Goal: Task Accomplishment & Management: Complete application form

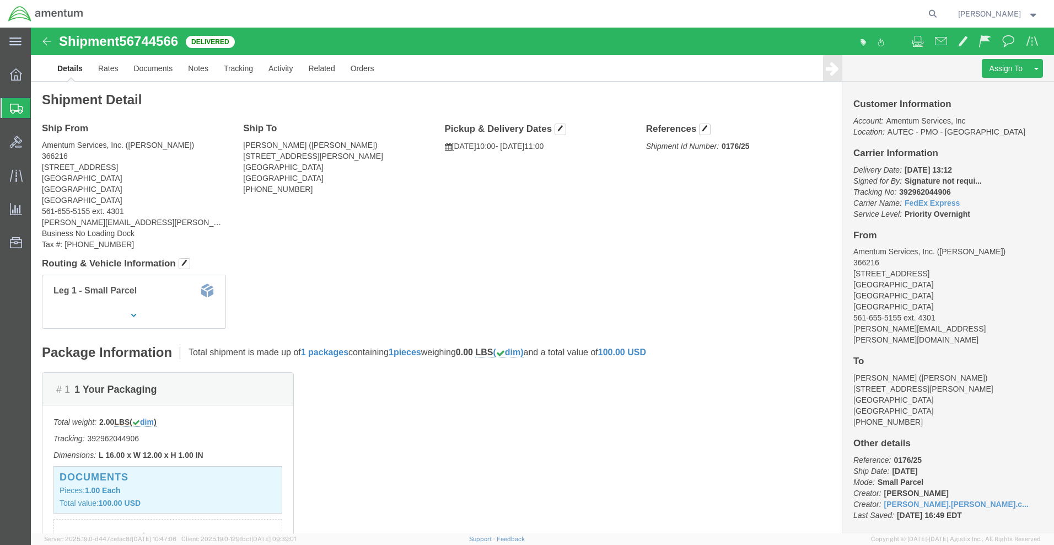
click img
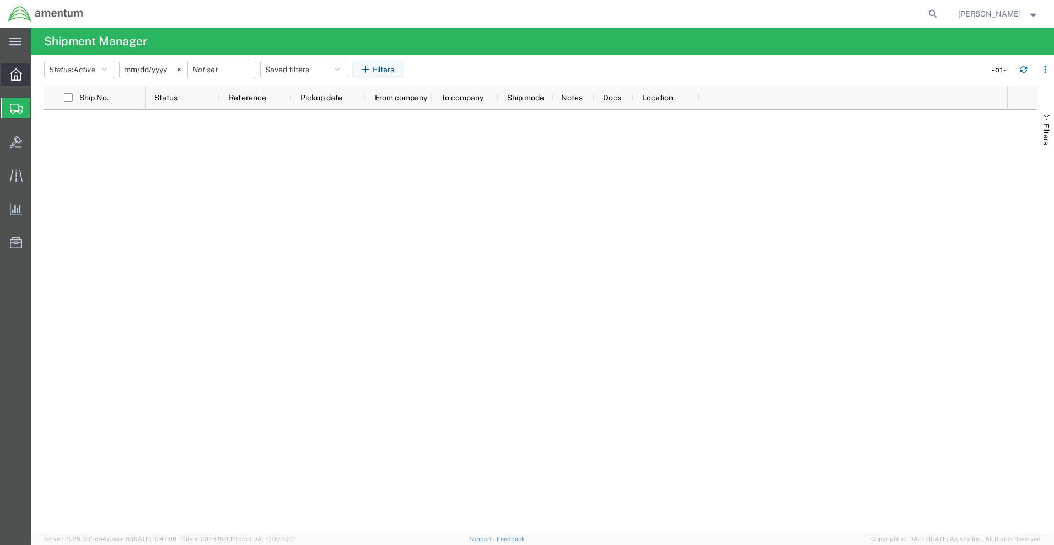
click at [19, 74] on icon at bounding box center [16, 74] width 12 height 12
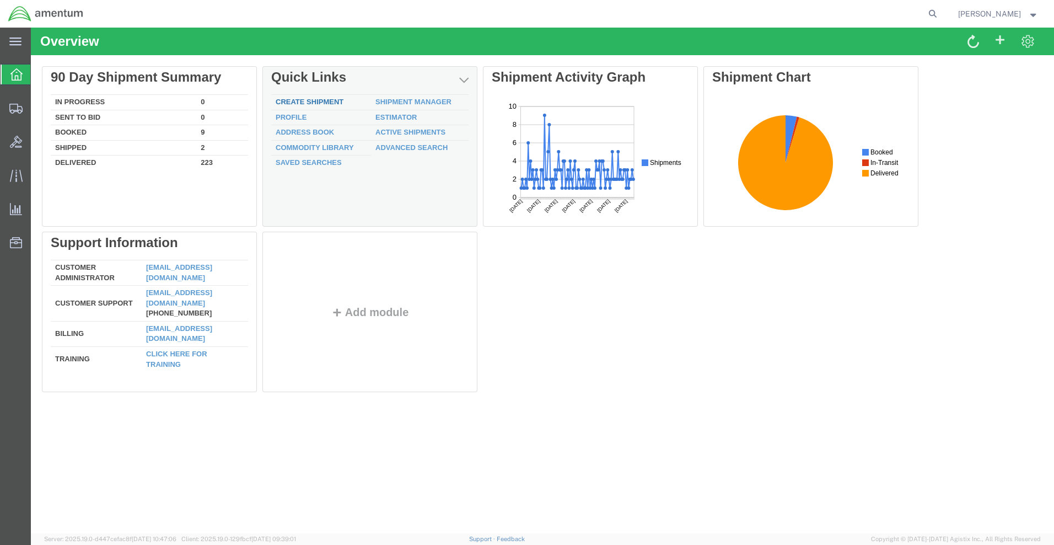
click at [324, 104] on link "Create Shipment" at bounding box center [310, 102] width 68 height 8
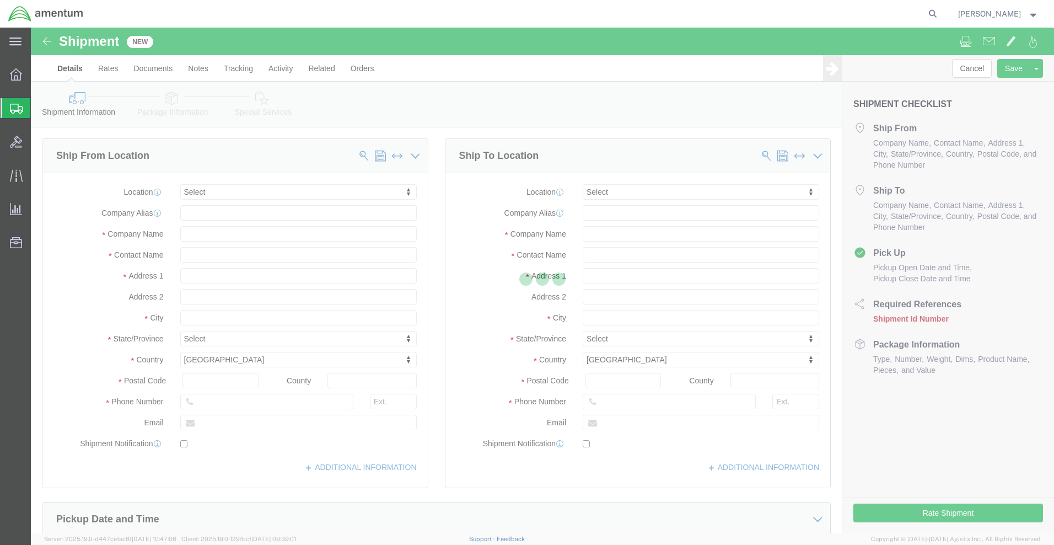
select select
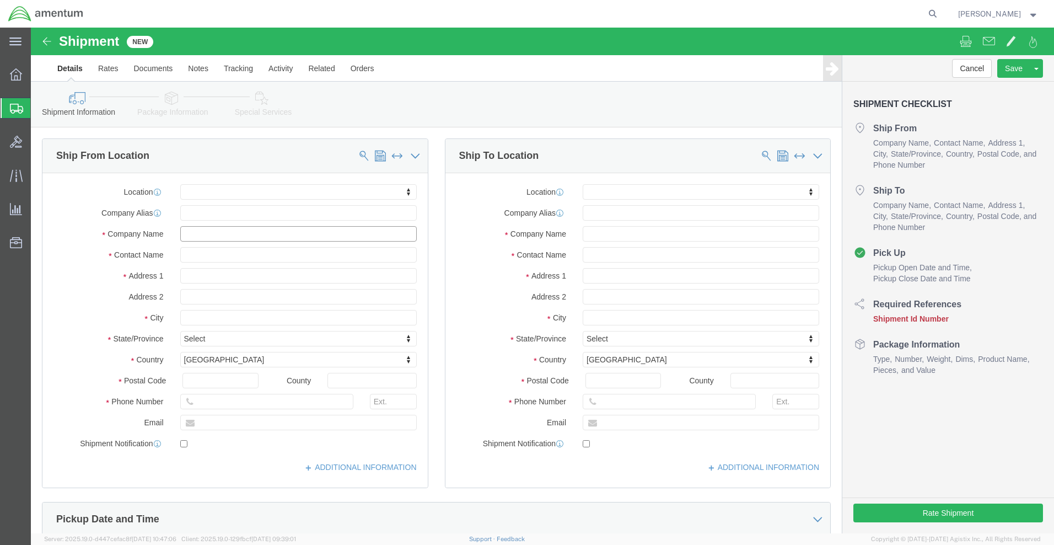
click input "text"
type input "3602156044"
click input "text"
type input "20817"
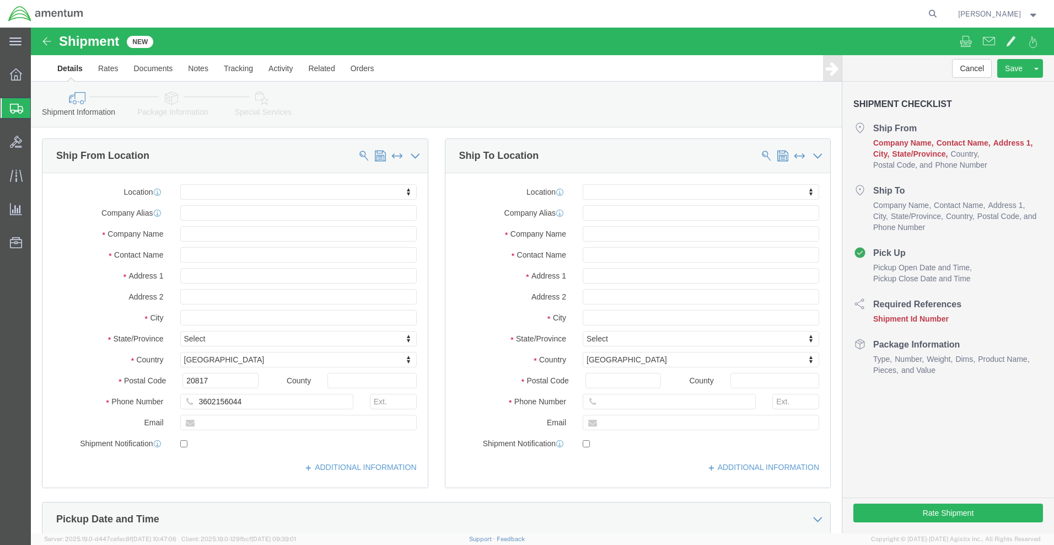
click body "Shipment New Details Rates Documents Notes Tracking Activity Related Orders Can…"
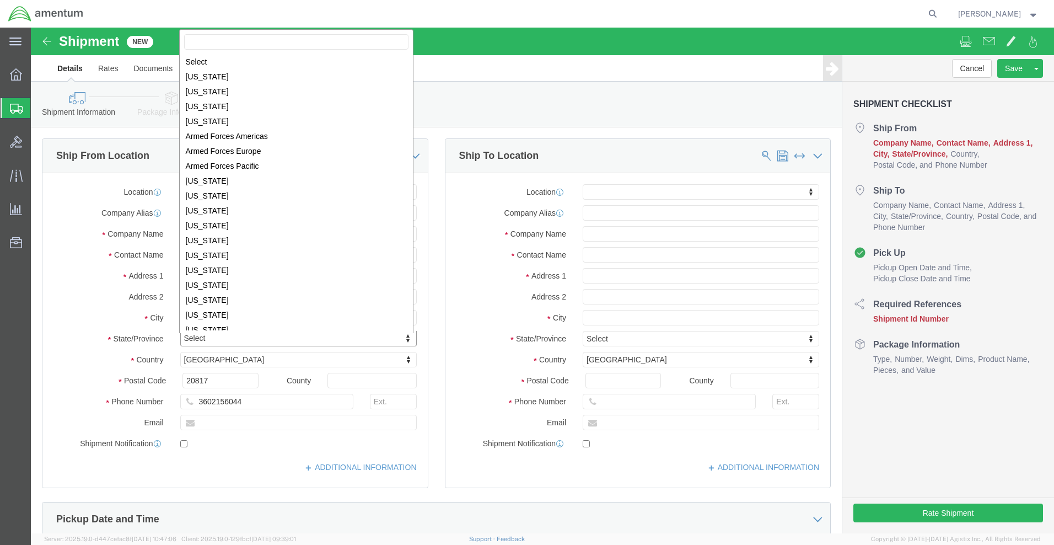
select select
select select "MD"
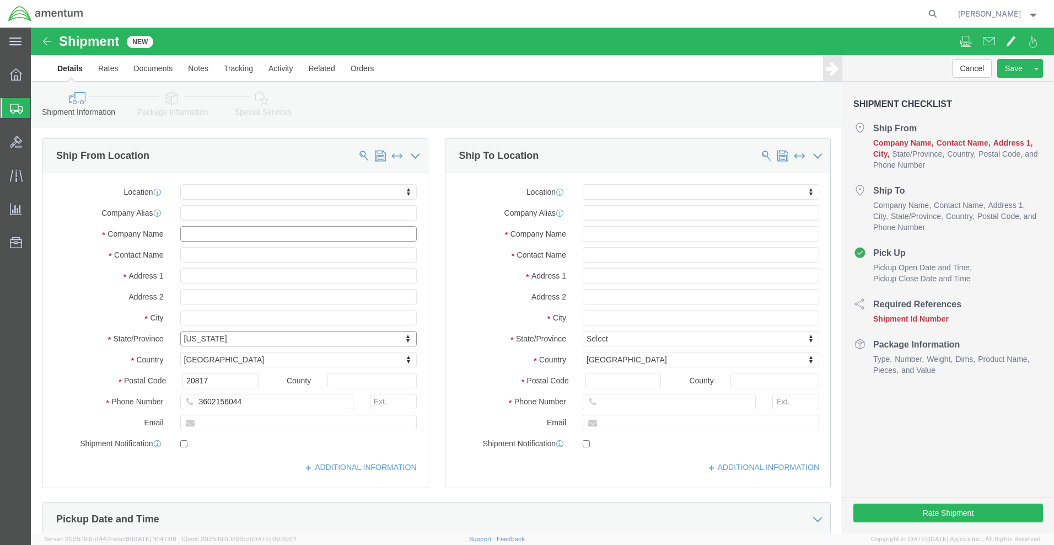
click input "text"
type input "CARDEROCK DIVISION HEADQUARTERS"
type input "[PERSON_NAME] MODEL BASIN"
click input "text"
type input "NAVAL SURFACE WARFARE CENTER"
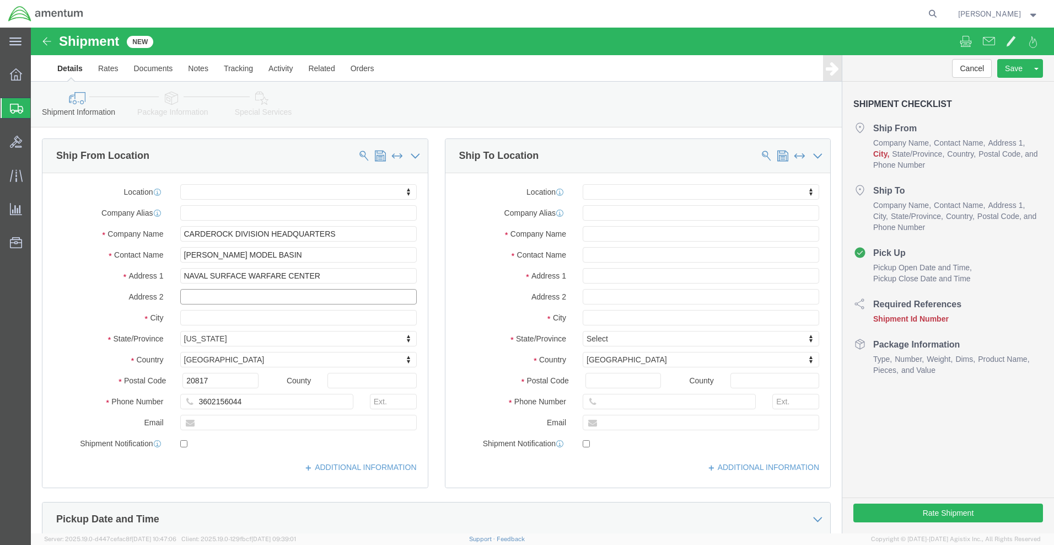
select select
type input "[GEOGRAPHIC_DATA]"
select select
click input "text"
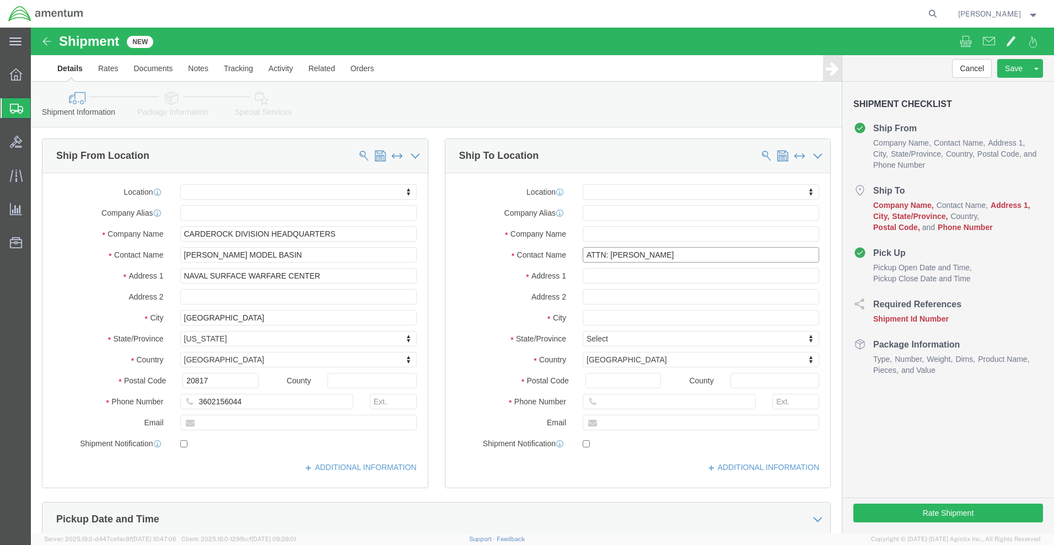
type input "ATTN: [PERSON_NAME]"
click input "text"
type input "[STREET_ADDRESS]"
select select
type input "W"
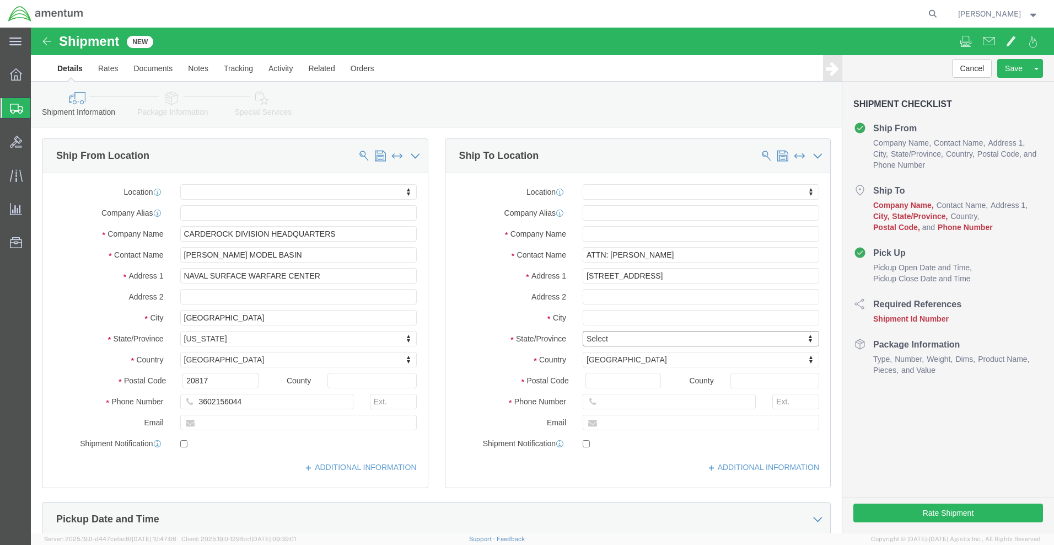
type input "W"
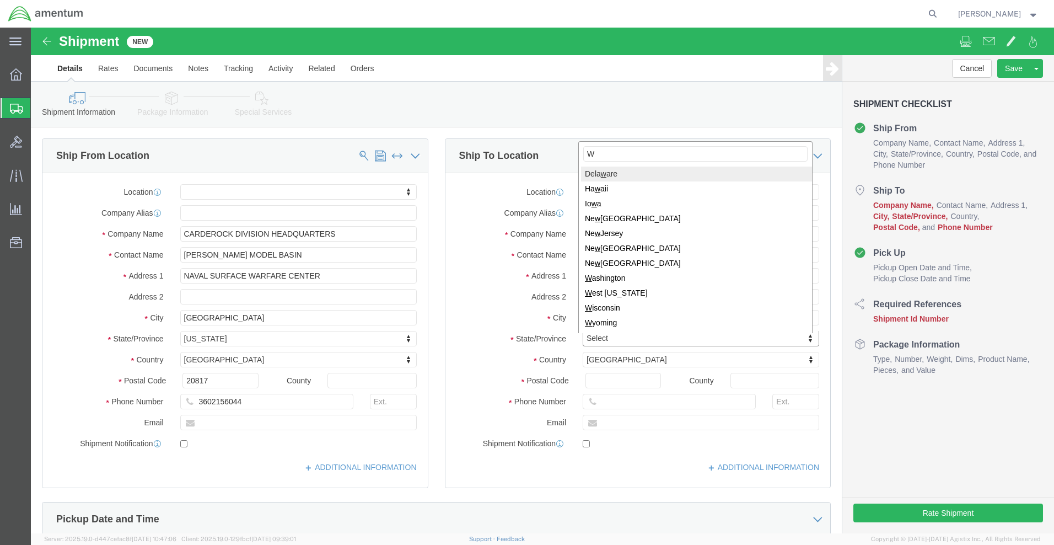
type input "WA"
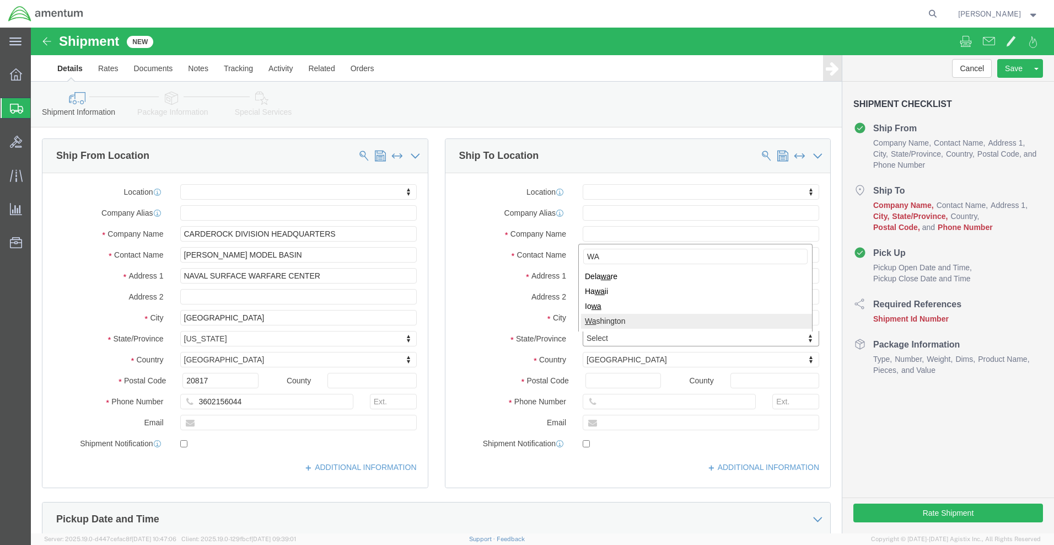
select select
select select "WA"
click input "text"
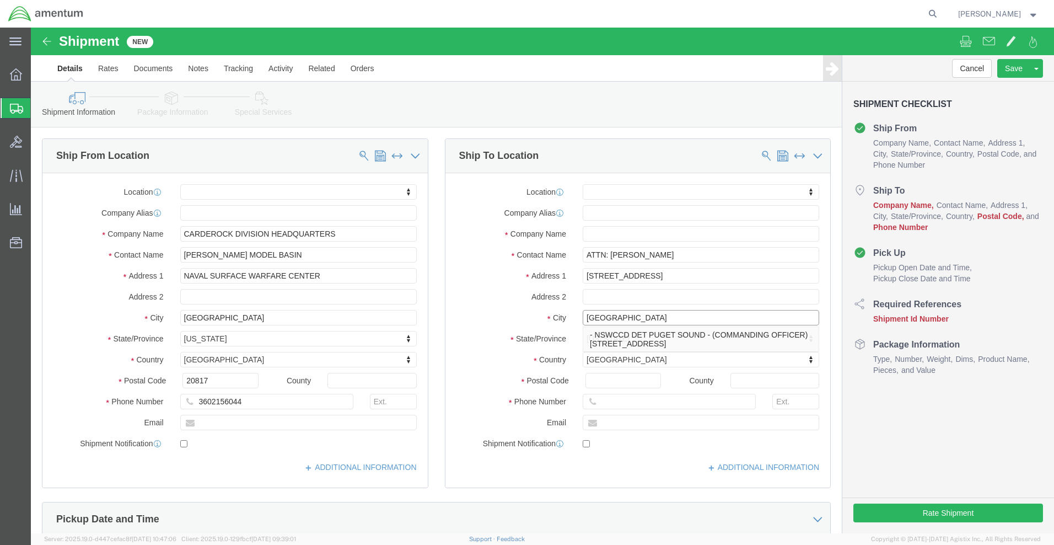
type input "[GEOGRAPHIC_DATA]"
click input "text"
select select
click input "NSWC DET PUGET SOUND"
type input "DIRECTOR NSWC DET PUGET SOUND"
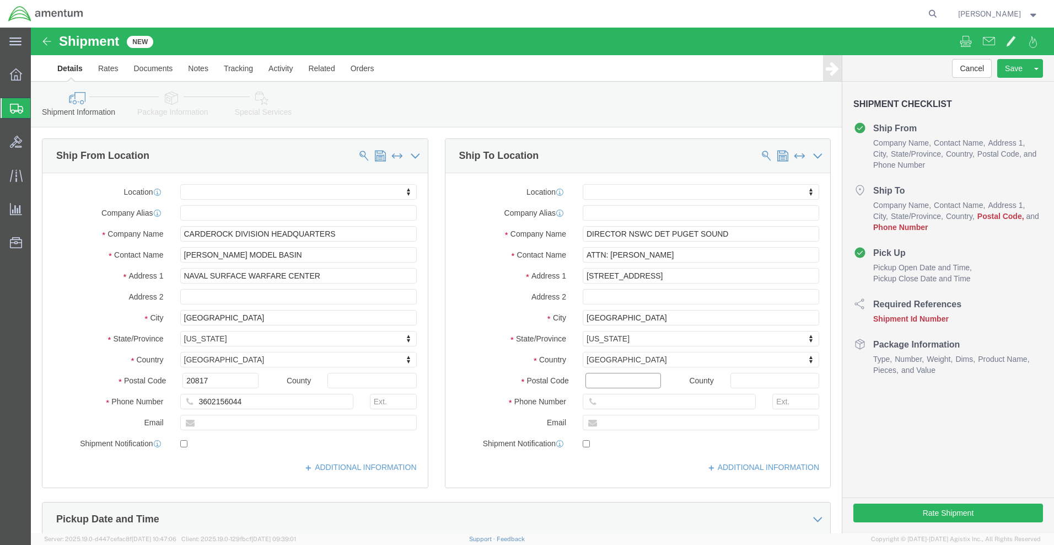
click input "Postal Code"
type input "98315"
select select
click input "text"
drag, startPoint x: 292, startPoint y: 248, endPoint x: 153, endPoint y: 252, distance: 139.0
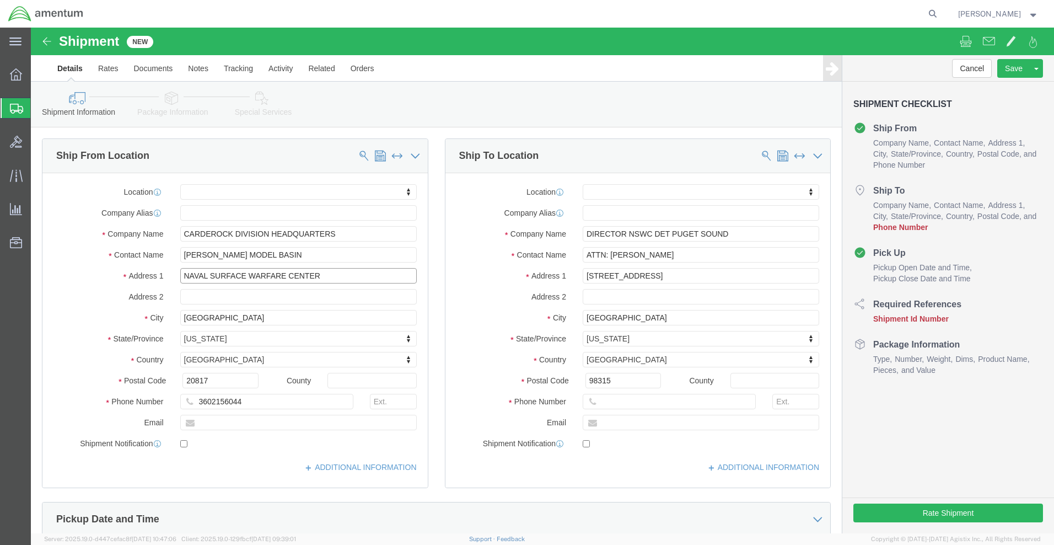
click input "NAVAL SURFACE WARFARE CENTER"
drag, startPoint x: 273, startPoint y: 227, endPoint x: 114, endPoint y: 230, distance: 158.8
click div "Contact Name [PERSON_NAME] MODEL BASIN"
select select
paste input "NAVAL SURFACE WARFARE CENTER"
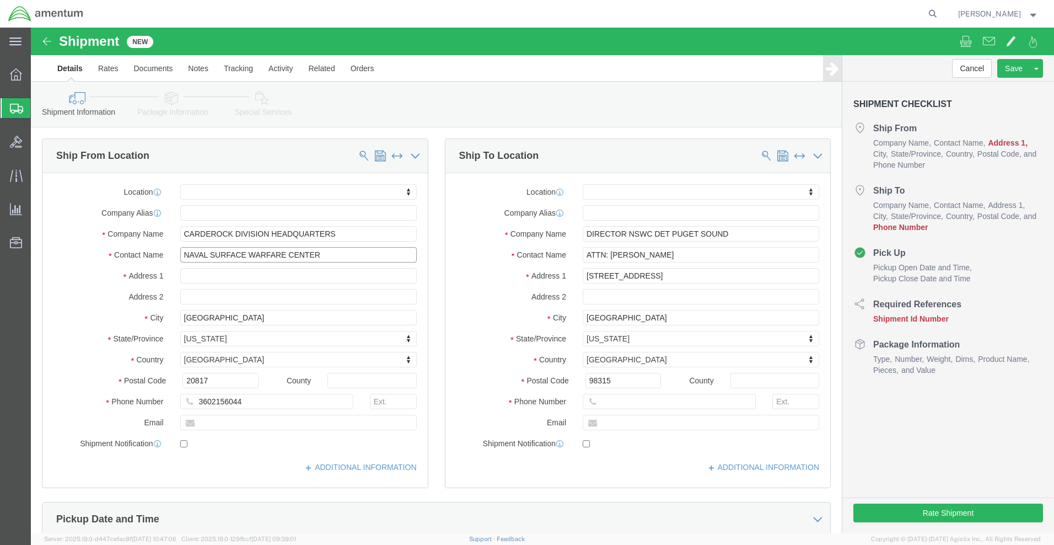
type input "NAVAL SURFACE WARFARE CENTER"
click input "text"
type input "[STREET_ADDRESS]"
click input "[GEOGRAPHIC_DATA]"
select select
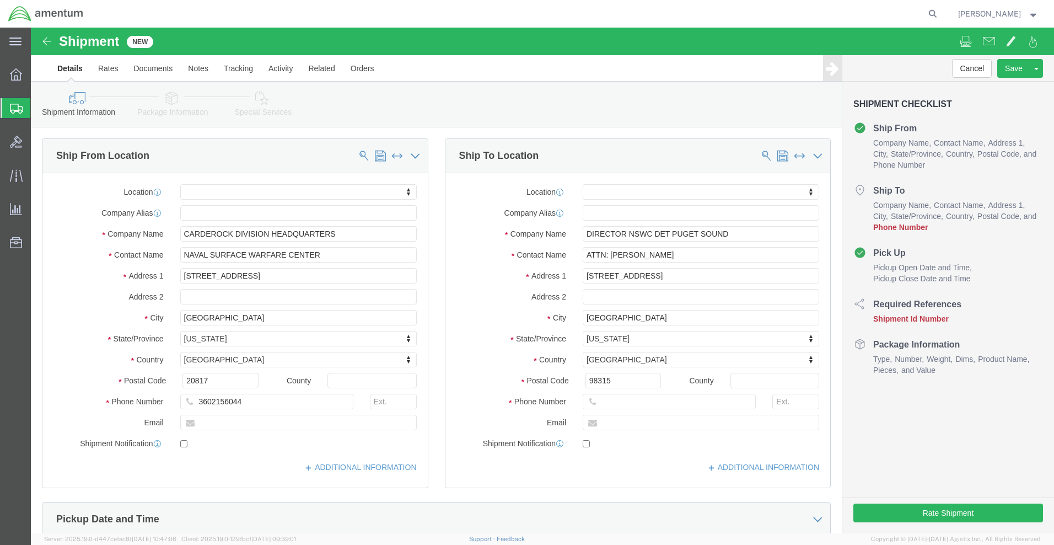
click div "Location My Profile Location [PHONE_NUMBER] [PHONE_NUMBER] [PHONE_NUMBER] [PHON…"
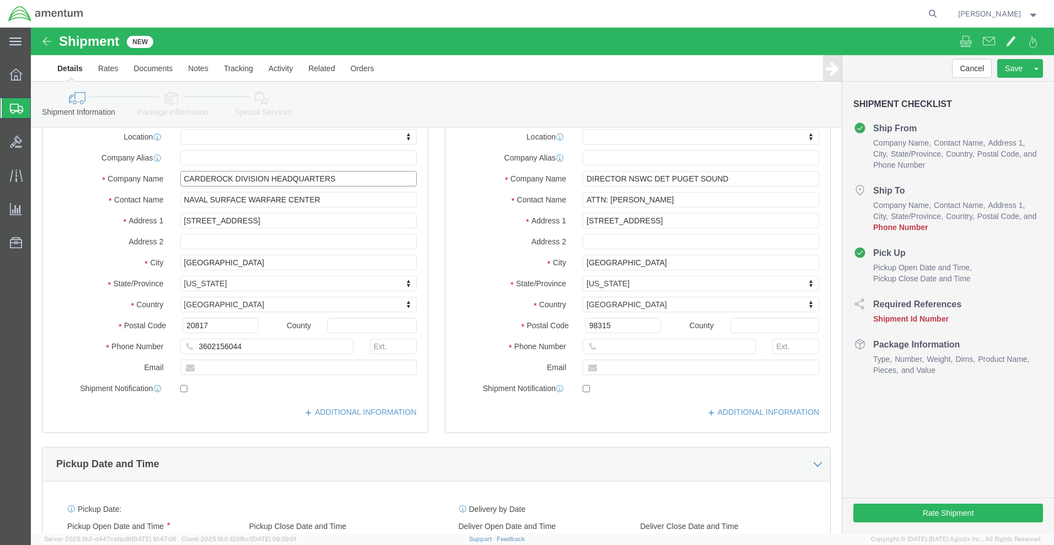
drag, startPoint x: 324, startPoint y: 148, endPoint x: 79, endPoint y: 136, distance: 245.1
click div "Location My Profile Location [PHONE_NUMBER] [PHONE_NUMBER] [PHONE_NUMBER] [PHON…"
drag, startPoint x: 299, startPoint y: 171, endPoint x: 90, endPoint y: 190, distance: 209.8
click div "Location My Profile Location [PHONE_NUMBER] [PHONE_NUMBER] [PHONE_NUMBER] [PHON…"
drag, startPoint x: 293, startPoint y: 195, endPoint x: 141, endPoint y: 184, distance: 152.0
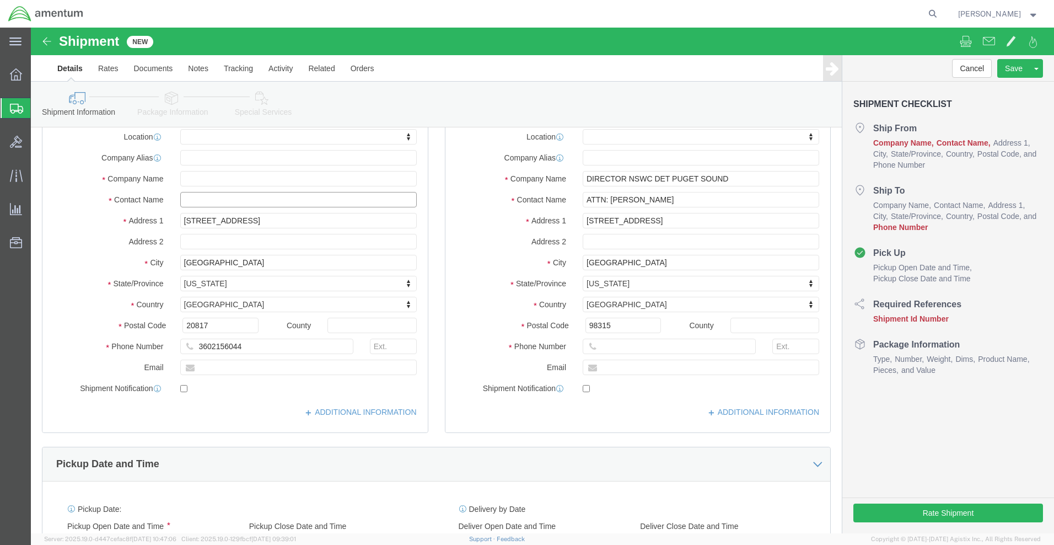
click div "Location My Profile Location [PHONE_NUMBER] [PHONE_NUMBER] [PHONE_NUMBER] [PHON…"
drag, startPoint x: 283, startPoint y: 198, endPoint x: 72, endPoint y: 178, distance: 212.1
click div "Location My Profile Location [PHONE_NUMBER] [PHONE_NUMBER] [PHONE_NUMBER] [PHON…"
select select
drag, startPoint x: 231, startPoint y: 237, endPoint x: 60, endPoint y: 227, distance: 171.2
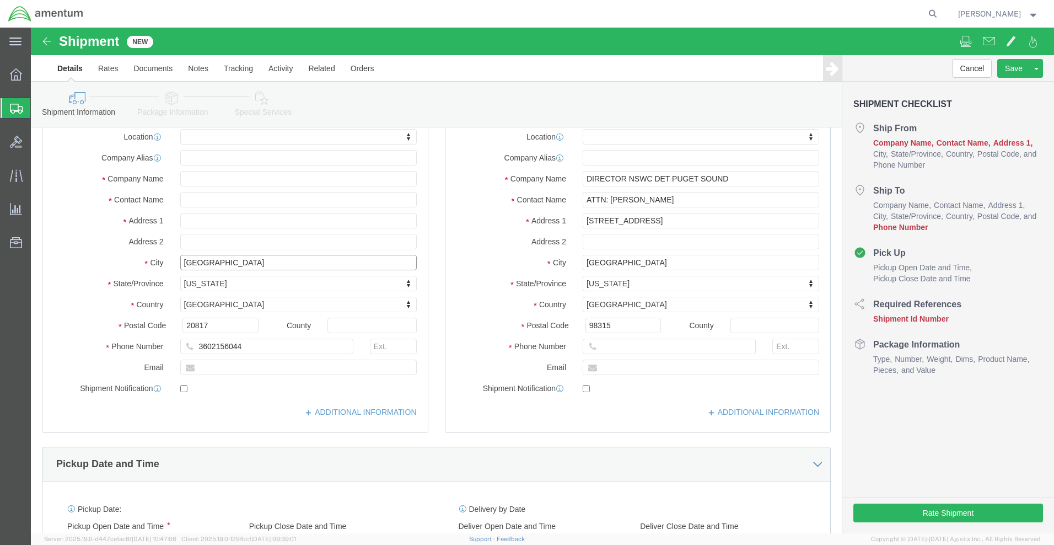
click div "City [GEOGRAPHIC_DATA]"
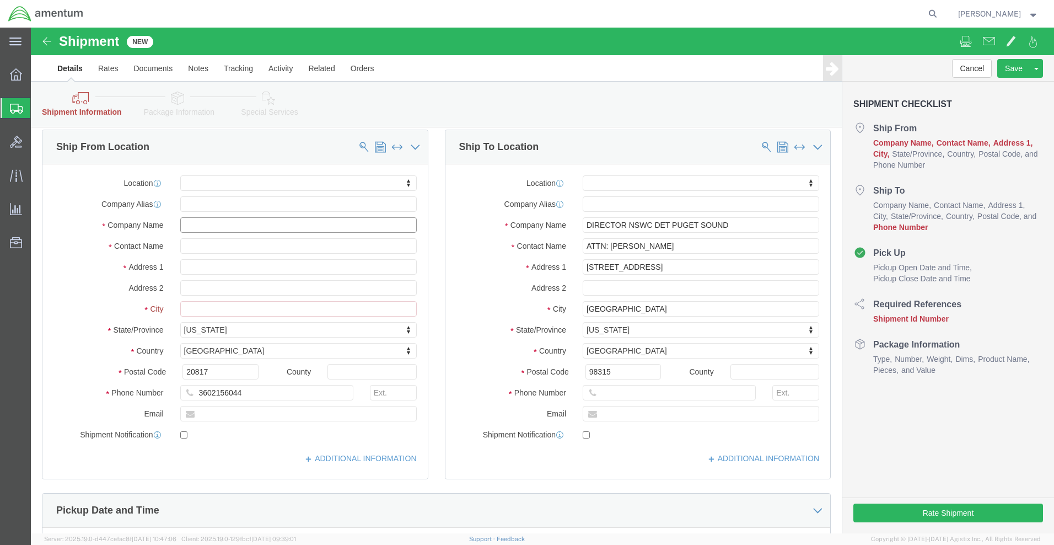
select select
click input "text"
drag, startPoint x: 225, startPoint y: 367, endPoint x: 163, endPoint y: 362, distance: 63.0
click input "3602156044"
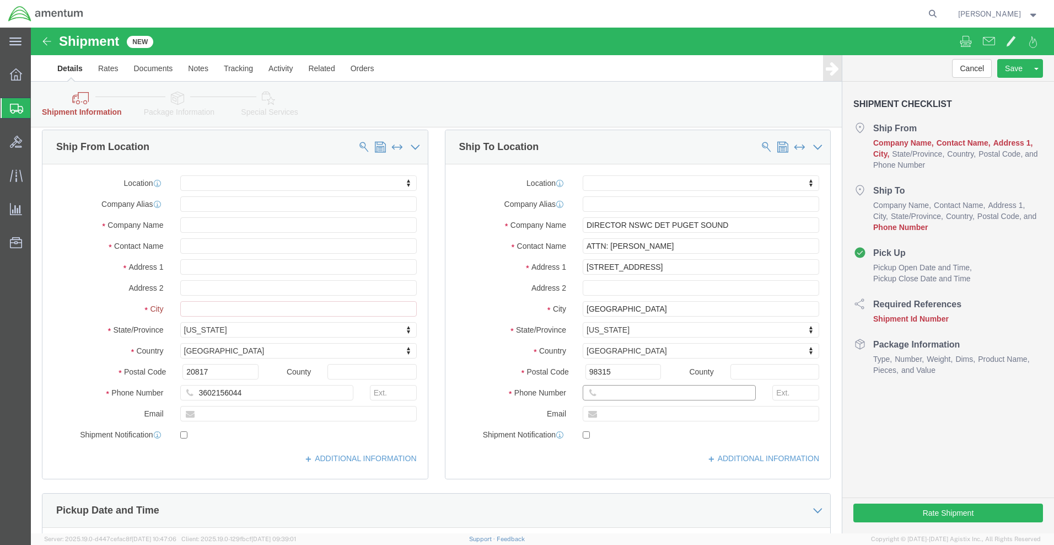
click input "text"
paste input "3602156044"
type input "3602156044"
drag, startPoint x: 219, startPoint y: 366, endPoint x: 62, endPoint y: 351, distance: 157.8
click div "Location My Profile Location [PHONE_NUMBER] [PHONE_NUMBER] [PHONE_NUMBER] [PHON…"
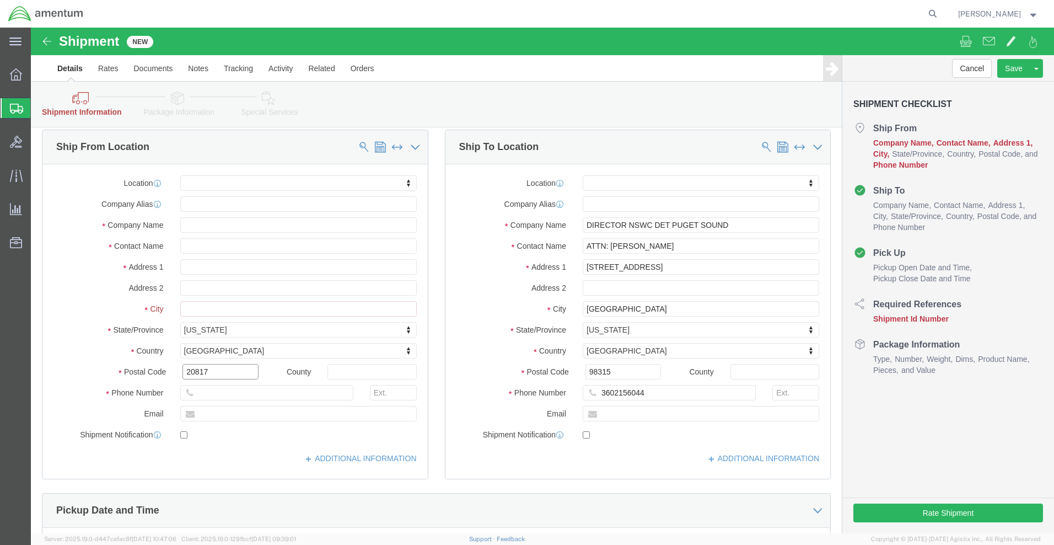
drag, startPoint x: 182, startPoint y: 343, endPoint x: 39, endPoint y: 330, distance: 144.5
click div "Location My Profile Location [PHONE_NUMBER] [PHONE_NUMBER] [PHONE_NUMBER] [PHON…"
select select
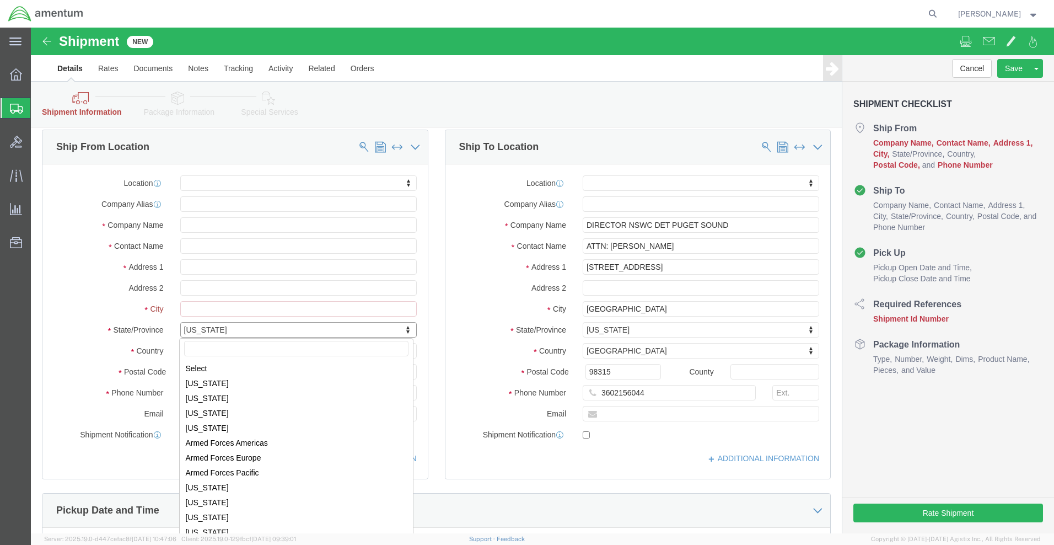
drag, startPoint x: 201, startPoint y: 299, endPoint x: 160, endPoint y: 300, distance: 40.3
click body "Shipment New Details Rates Documents Notes Tracking Activity Related Orders Can…"
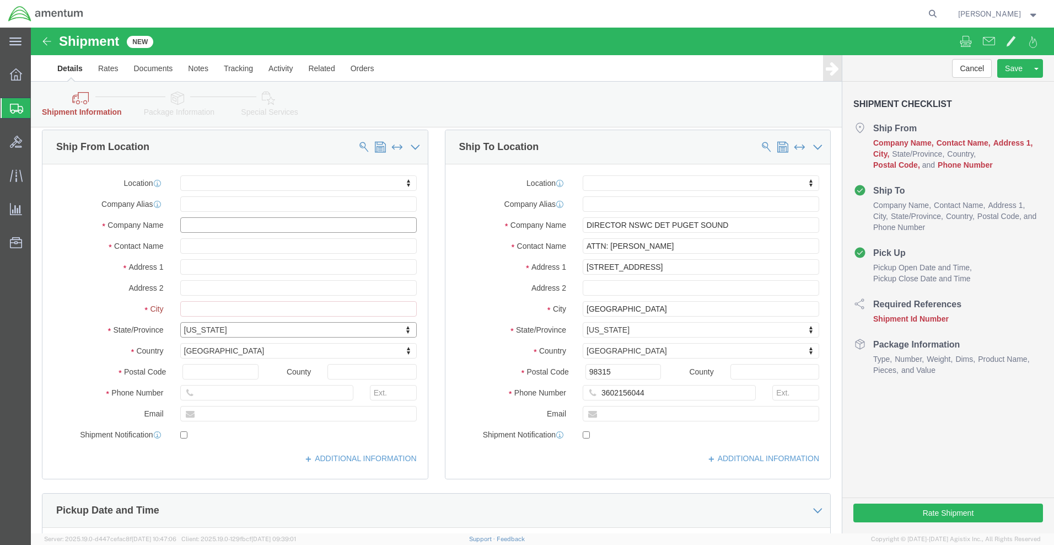
click input "text"
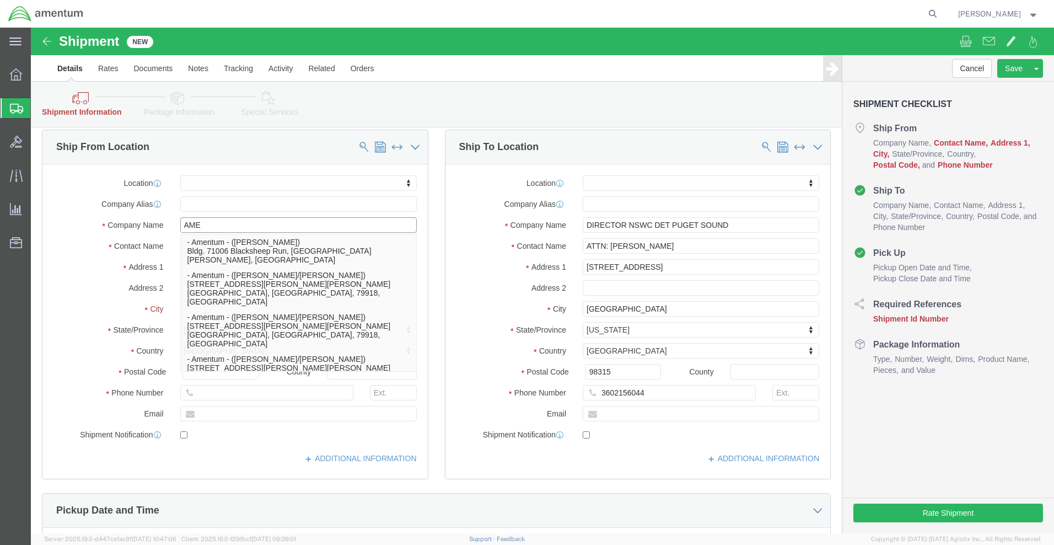
type input "AME"
click label "Contact Name"
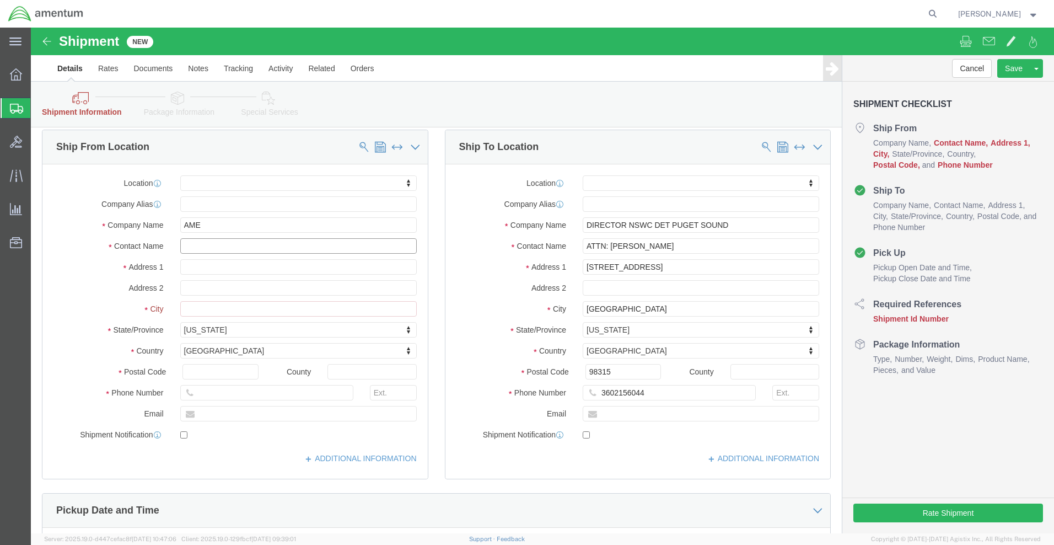
click input "text"
type input "[PERSON_NAME]"
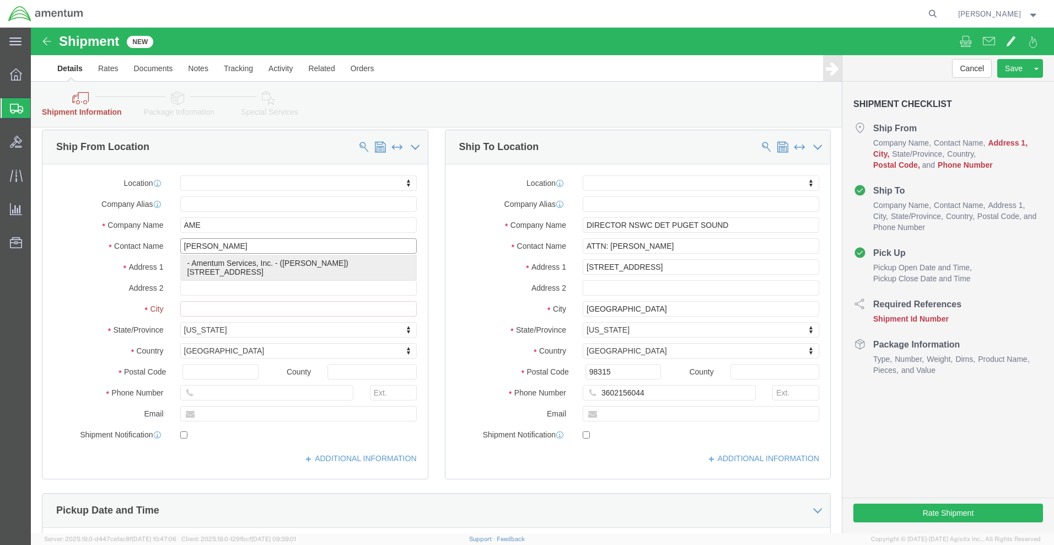
click p "- Amentum Services, Inc. - ([PERSON_NAME]) [STREET_ADDRESS]"
select select
type input "Amentum Services, Inc."
type input "[PERSON_NAME]"
type input "[STREET_ADDRESS]"
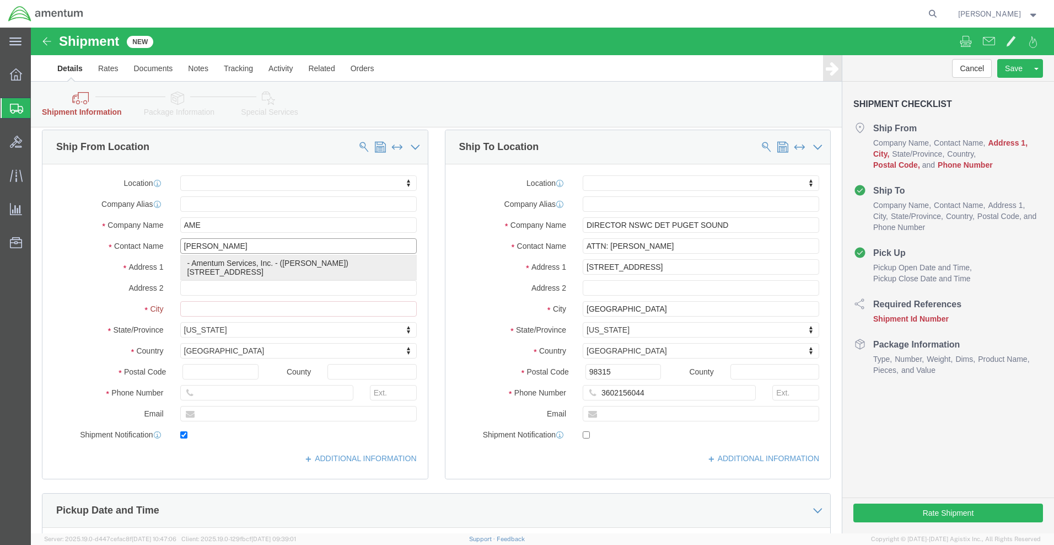
type input "[GEOGRAPHIC_DATA]"
type input "33406"
type input "5616555155"
type input "[PERSON_NAME][EMAIL_ADDRESS][PERSON_NAME][DOMAIN_NAME]"
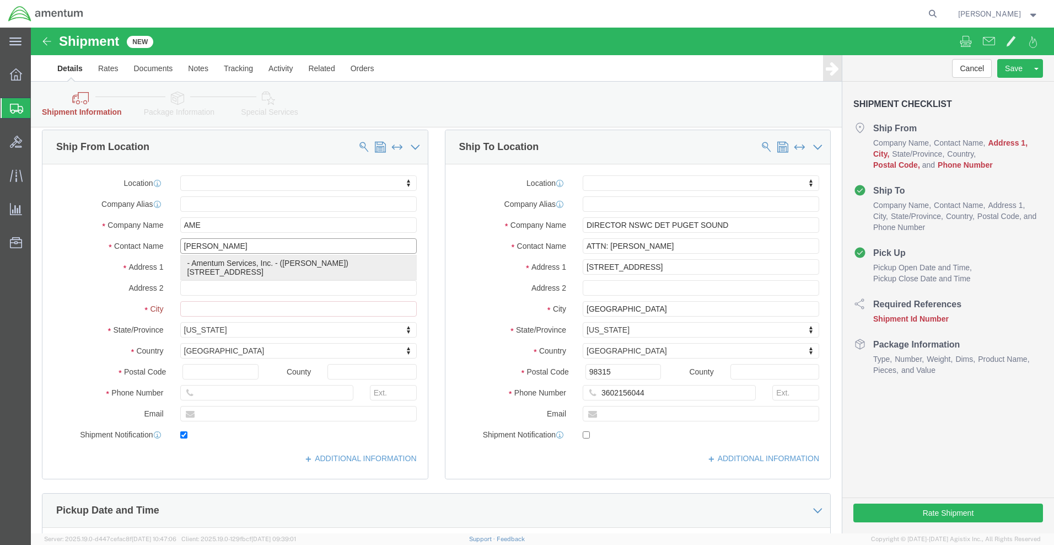
checkbox input "true"
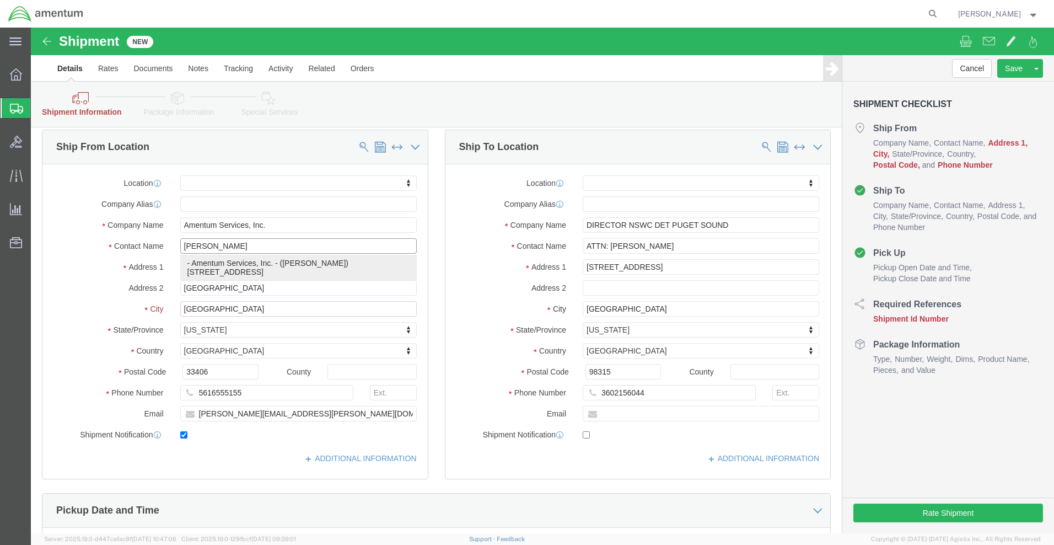
select select "FL"
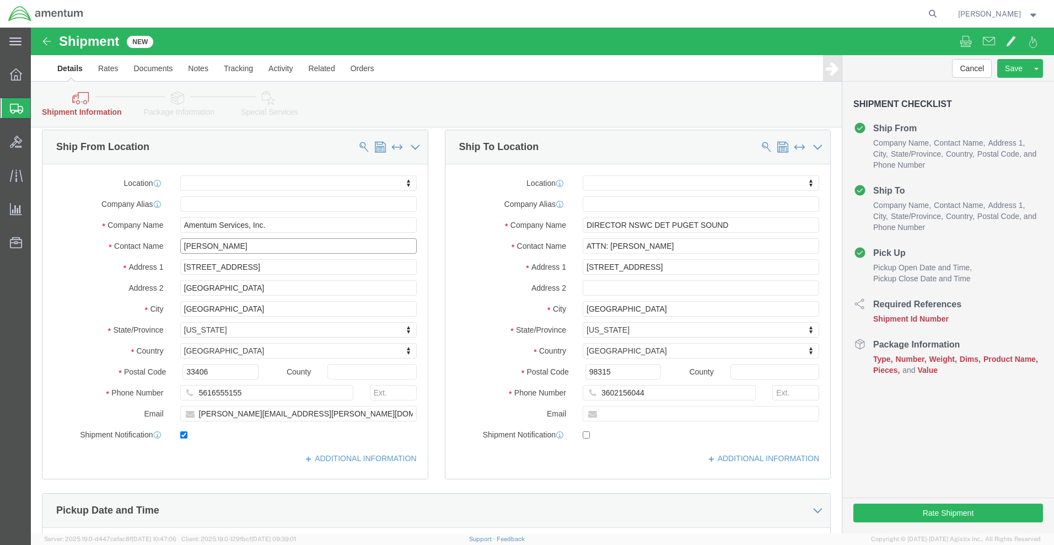
type input "[PERSON_NAME]"
click div "Shipment Information Package Information Special Services"
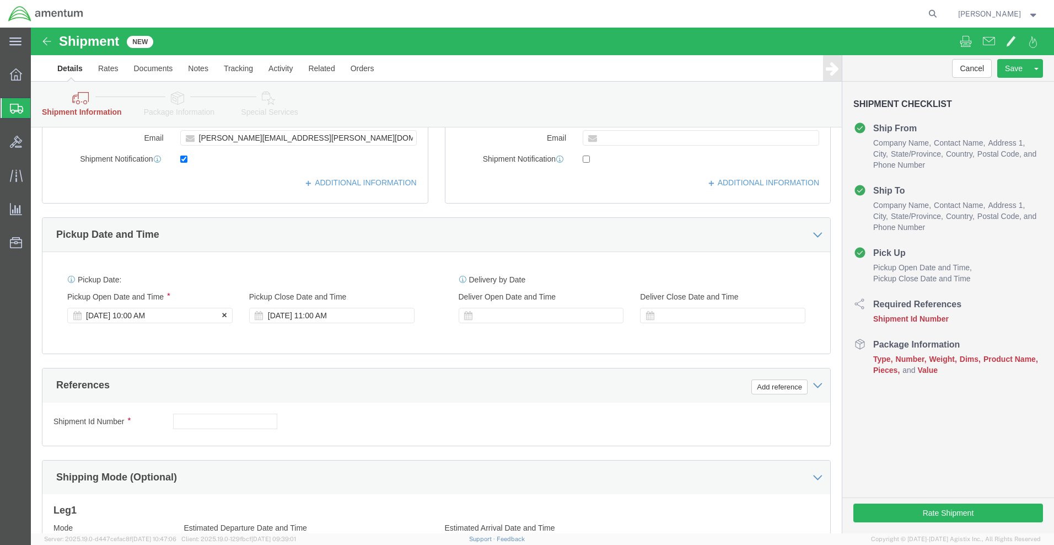
click icon
click div "[DATE] 10:00 AM"
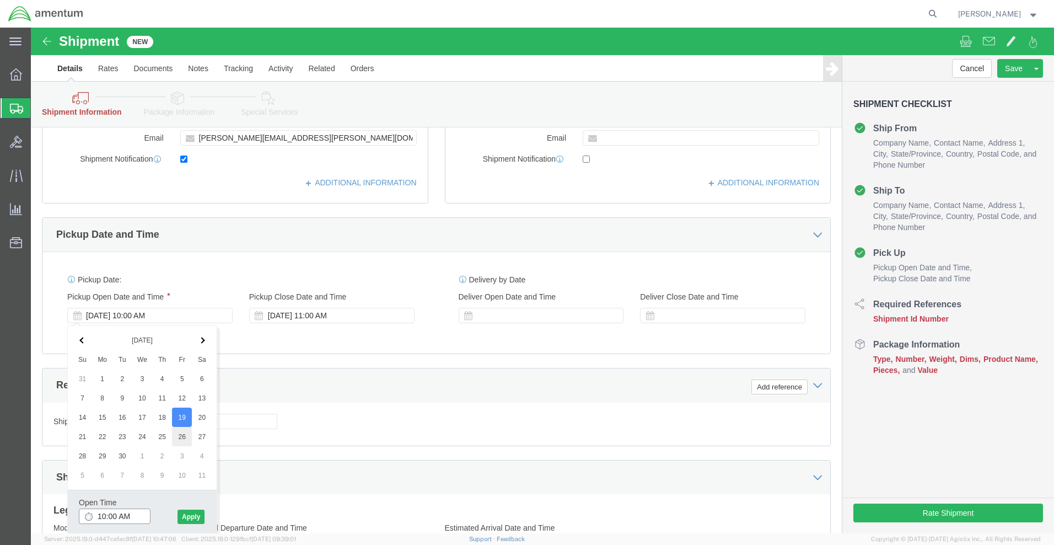
scroll to position [386, 0]
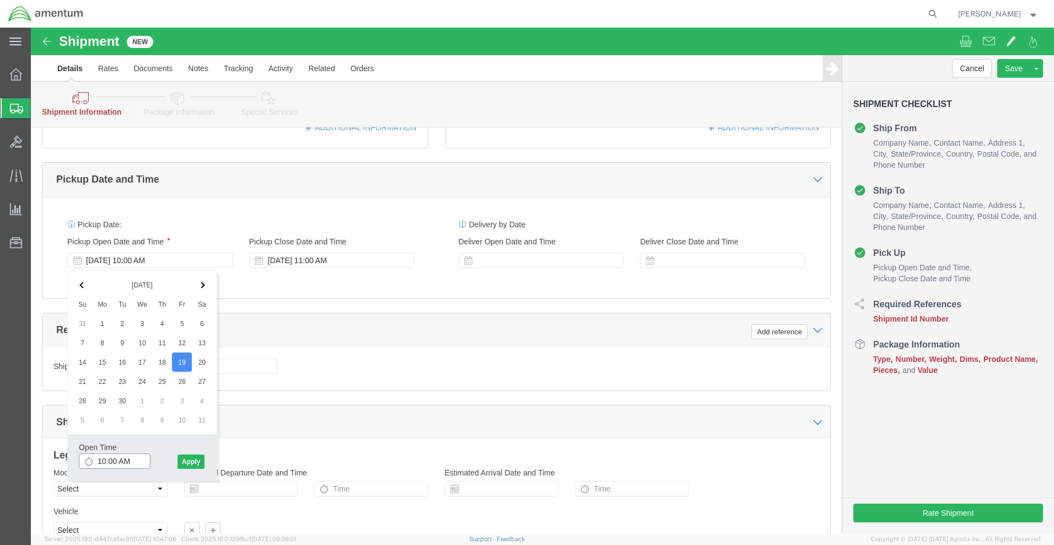
click input "10:00 AM"
click icon
click input "10:00 AM"
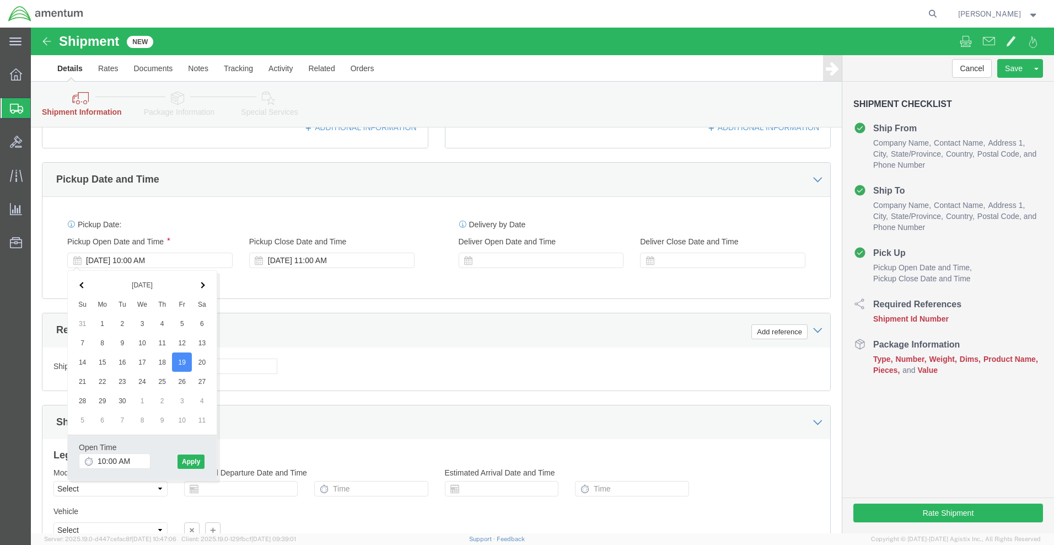
click icon
click input "10:00 AM"
click icon
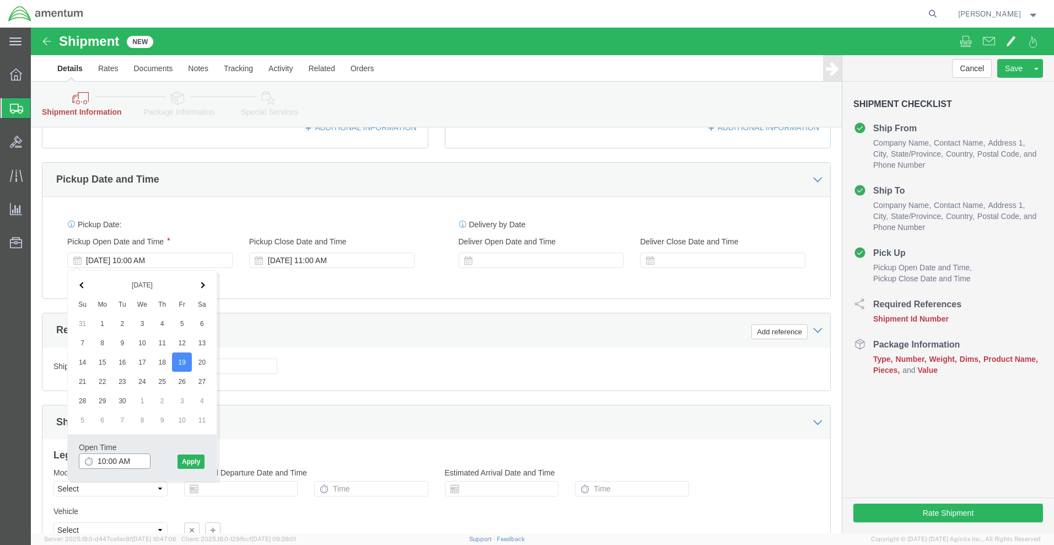
drag, startPoint x: 106, startPoint y: 433, endPoint x: -29, endPoint y: 426, distance: 135.3
click html "Shipment New Details Rates Documents Notes Tracking Activity Related Orders Can…"
click input "1:00 AM"
type input "1:00 PM"
click button "Apply"
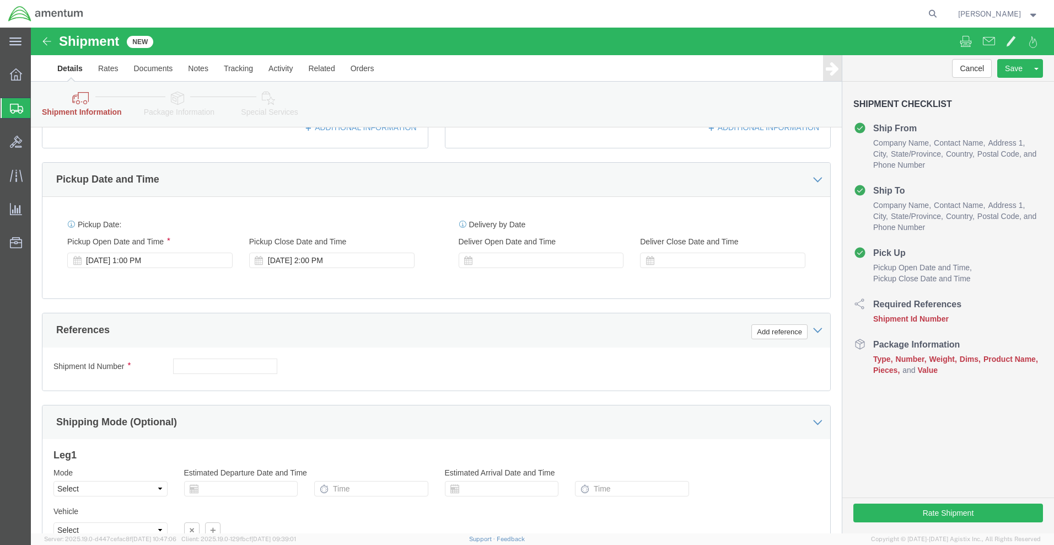
click div "Pickup Date: Pickup Start Date Pickup Start Time Pickup Open Date and Time [DAT…"
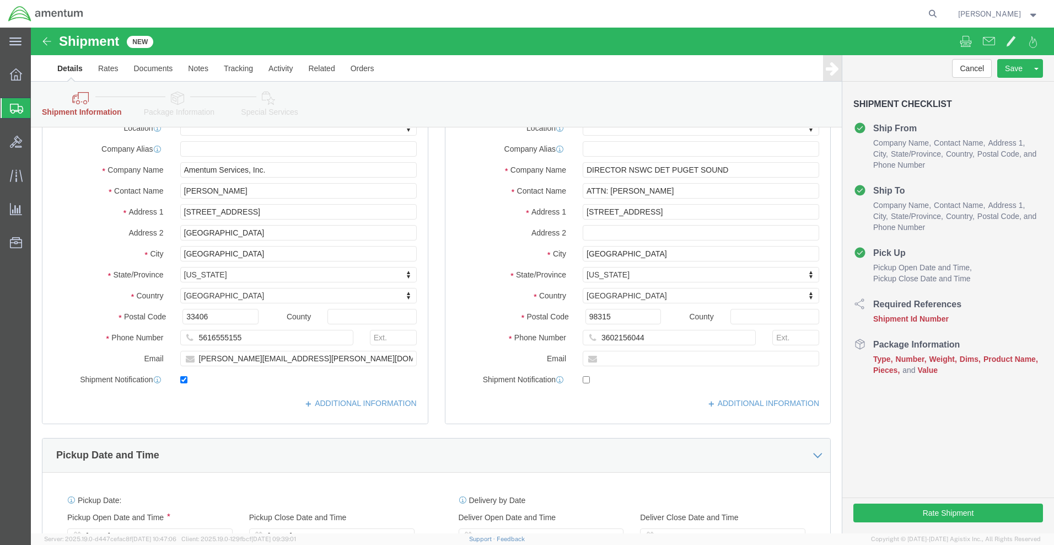
scroll to position [0, 0]
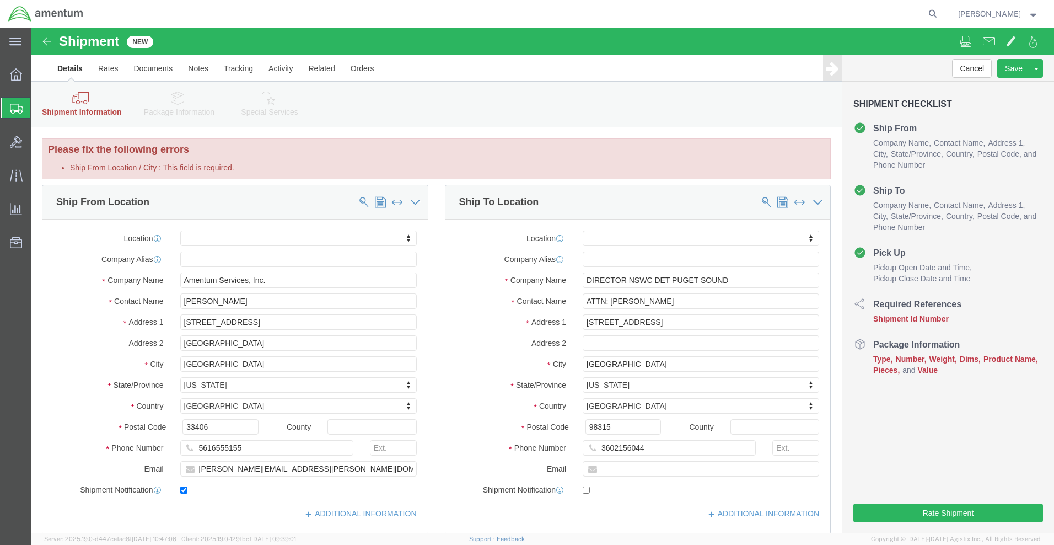
click label "Address 1"
click div "ADDITIONAL INFORMATION"
click input "[PERSON_NAME][EMAIL_ADDRESS][PERSON_NAME][DOMAIN_NAME]"
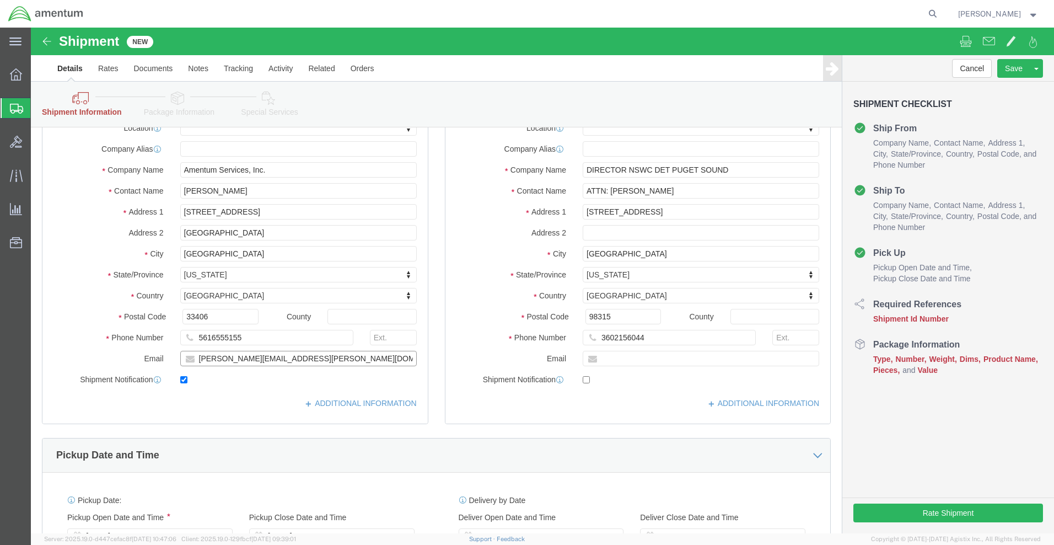
type input "[PERSON_NAME][EMAIL_ADDRESS][PERSON_NAME][DOMAIN_NAME]"
click div "Location My Profile Location [PHONE_NUMBER] [PHONE_NUMBER] [PHONE_NUMBER] [PHON…"
click button "Continue"
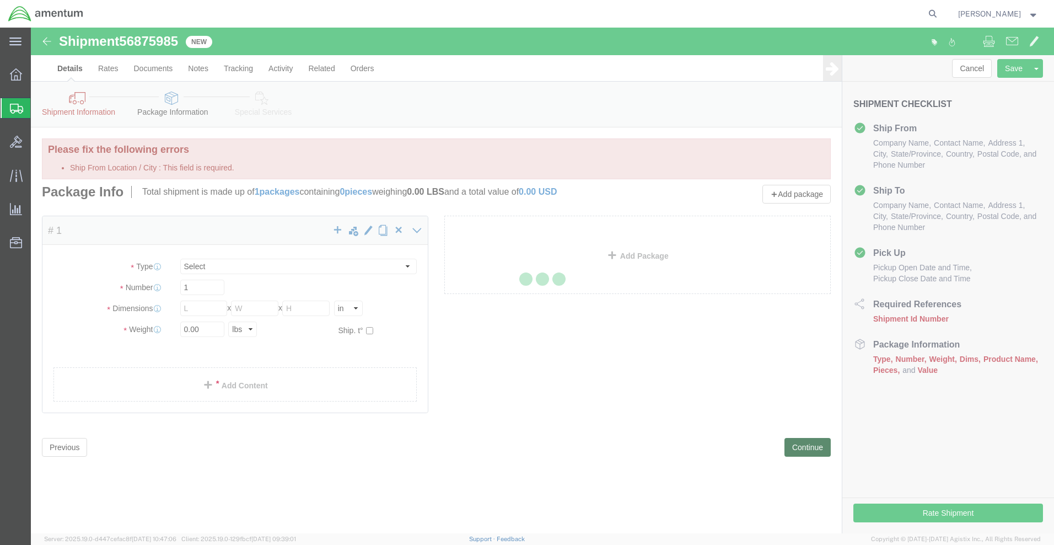
select select "CBOX"
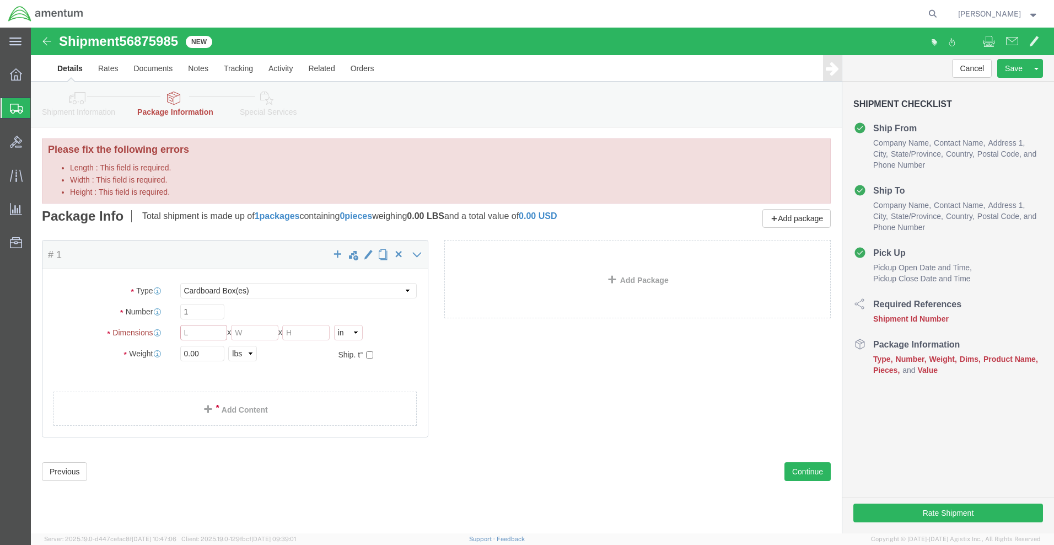
click input "Length : This field is required."
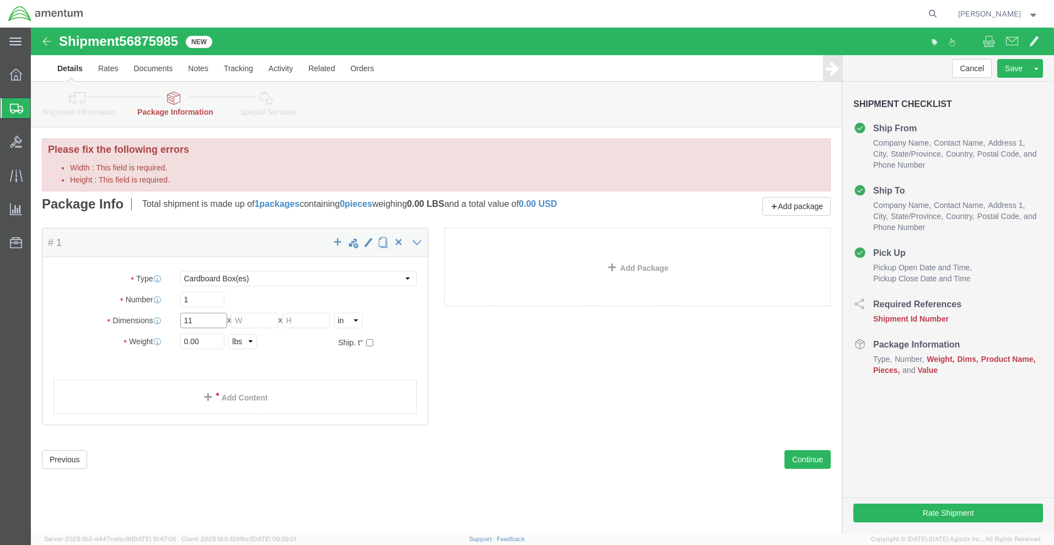
type input "11"
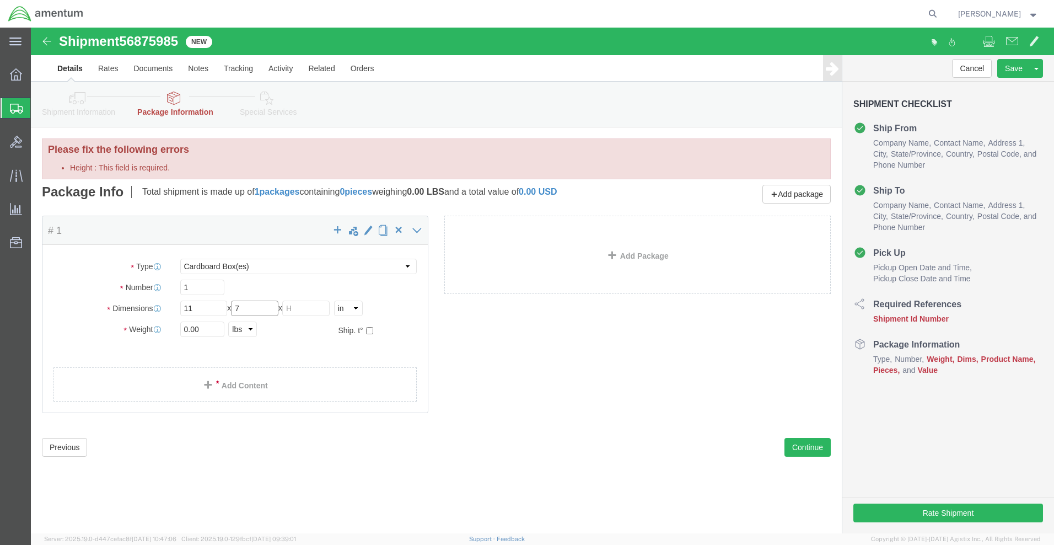
type input "7"
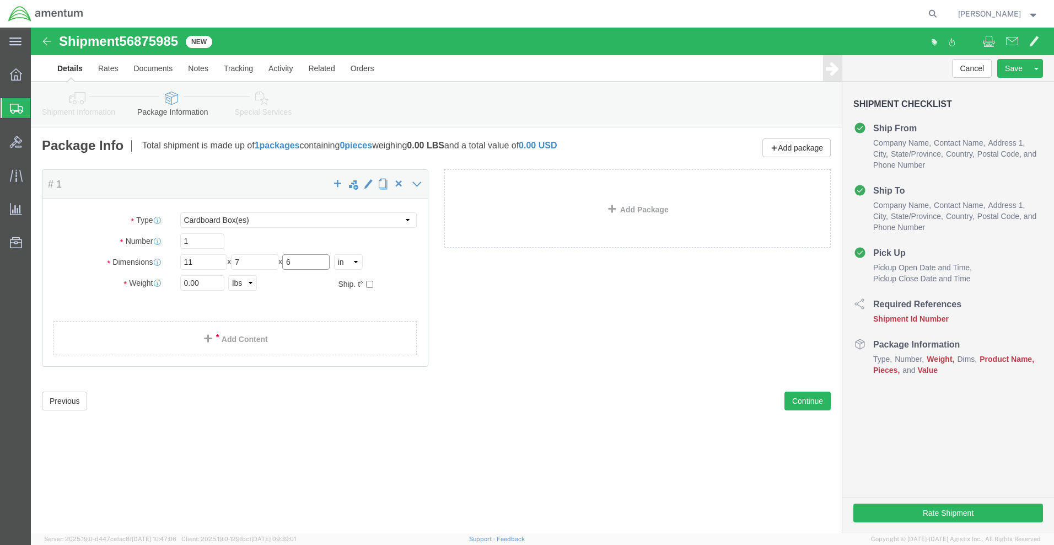
type input "6"
click input "0.00"
type input "0"
type input "8"
click div "Package Content # 1 x Package Type Select BCK Boxes Bale(s) Basket(s) Bolt(s) B…"
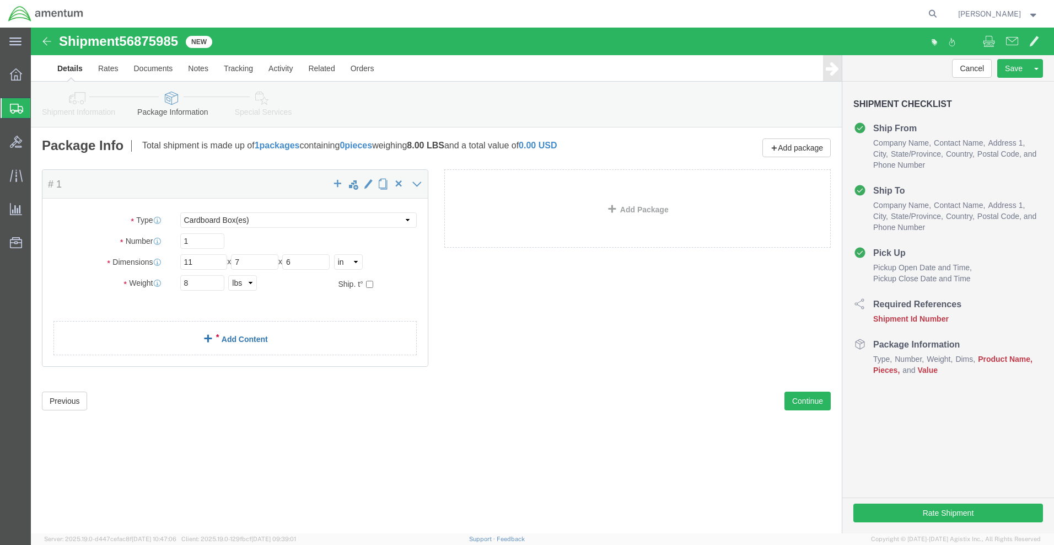
click link "Add Content"
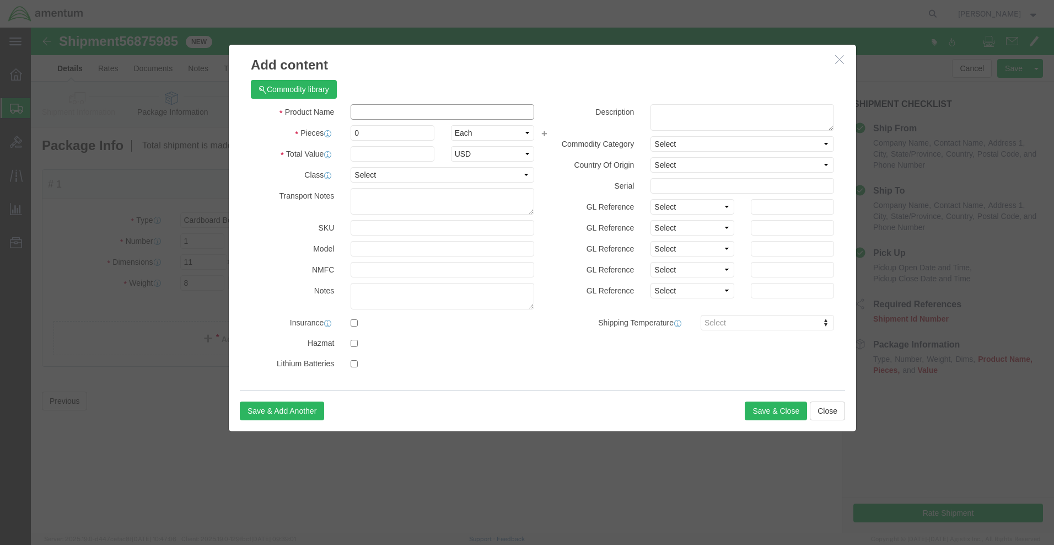
click input "text"
type input "!"
type input "8lb box"
click input "0"
type input "1"
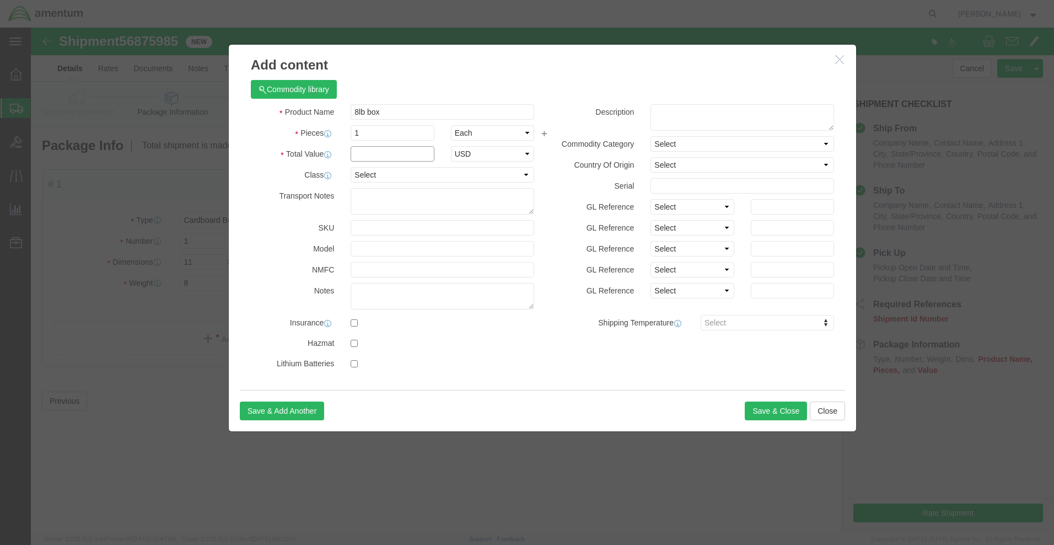
click input "text"
type input "100"
click button "Save & Close"
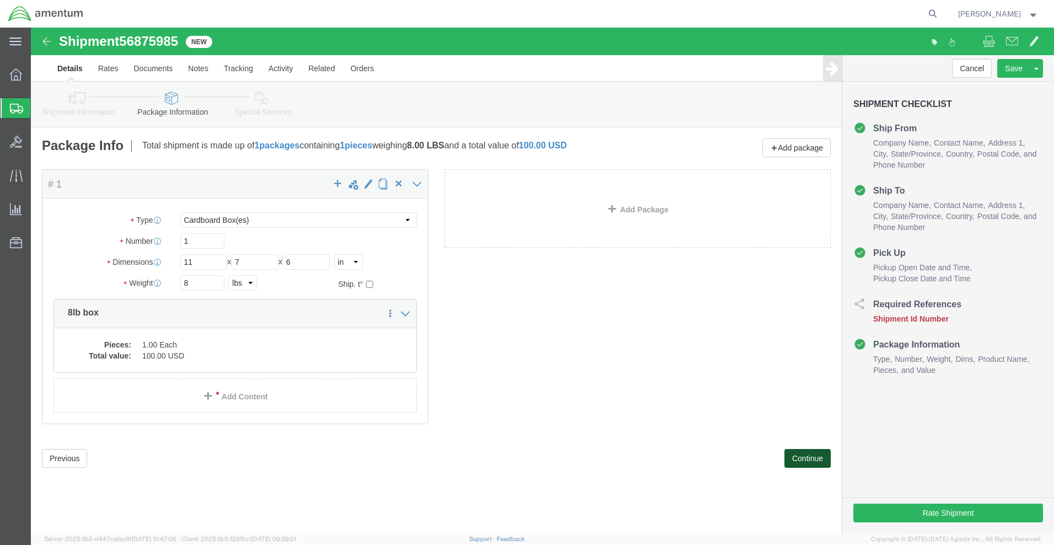
click button "Continue"
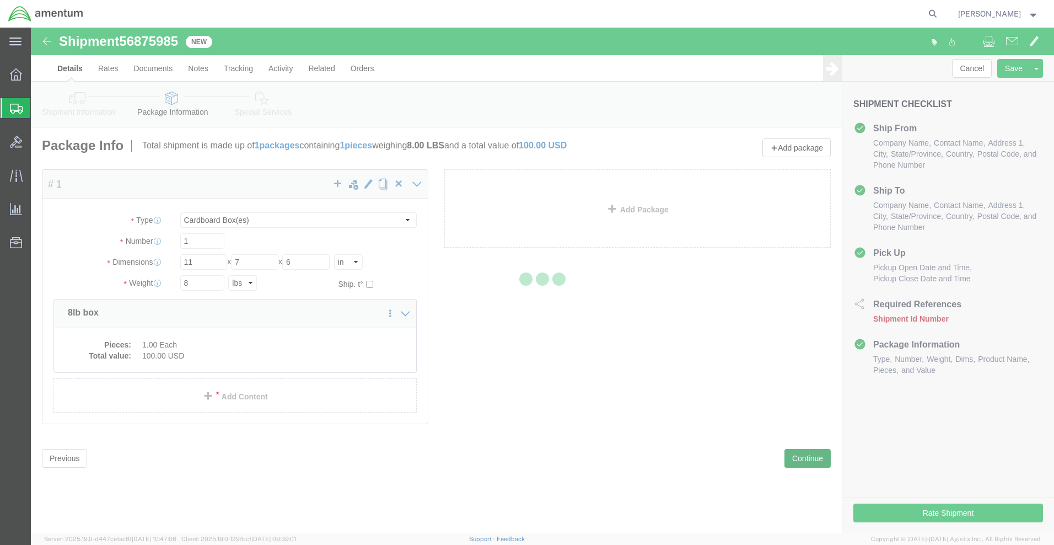
select select
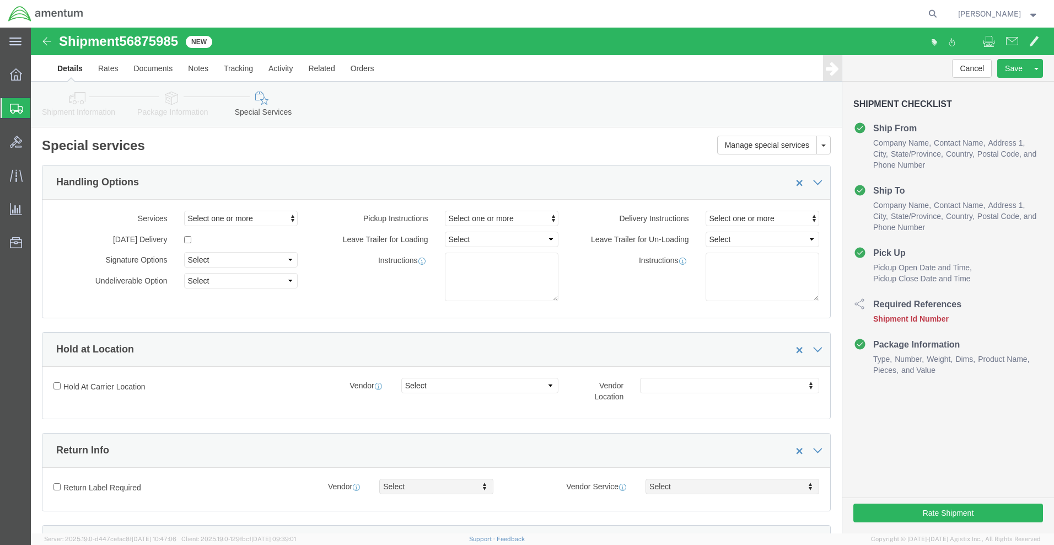
click link "Shipment Information"
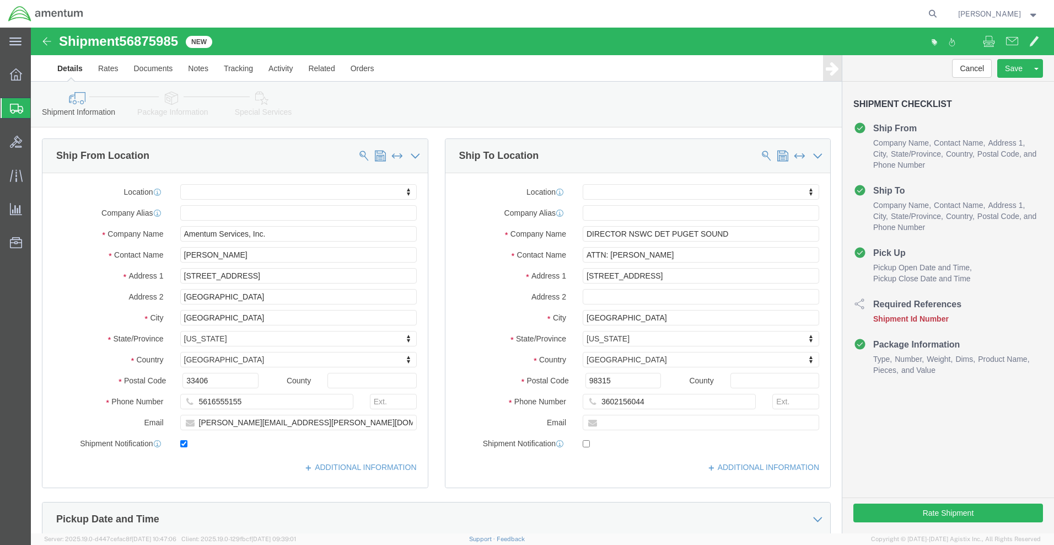
click input "text"
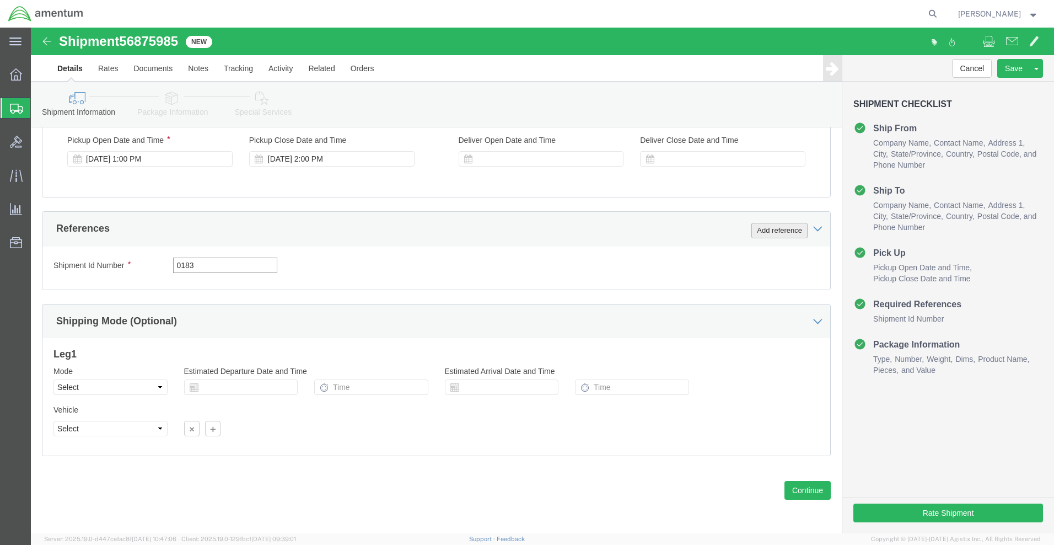
type input "0183"
click button "Add reference"
select select "PROJ"
click input "text"
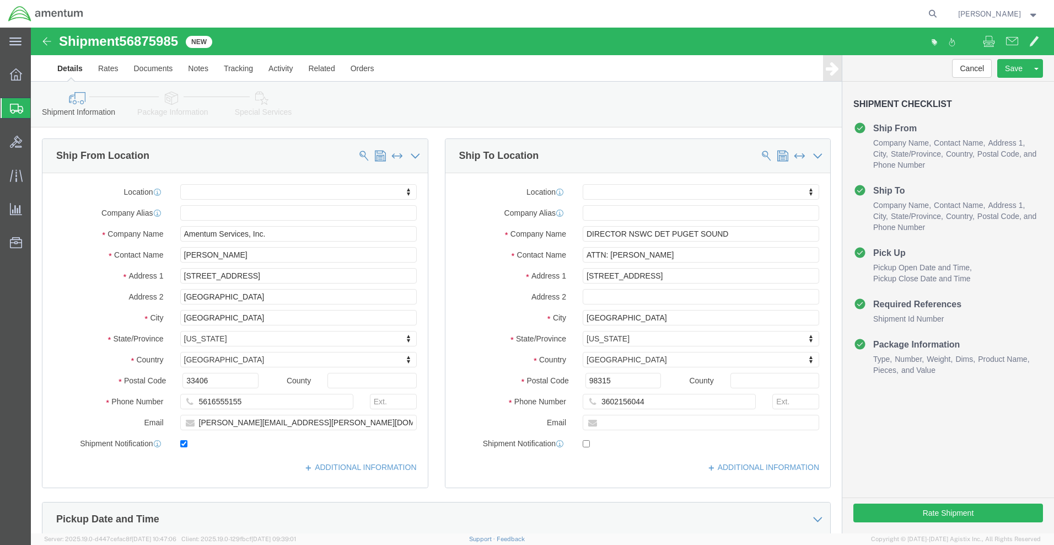
scroll to position [386, 0]
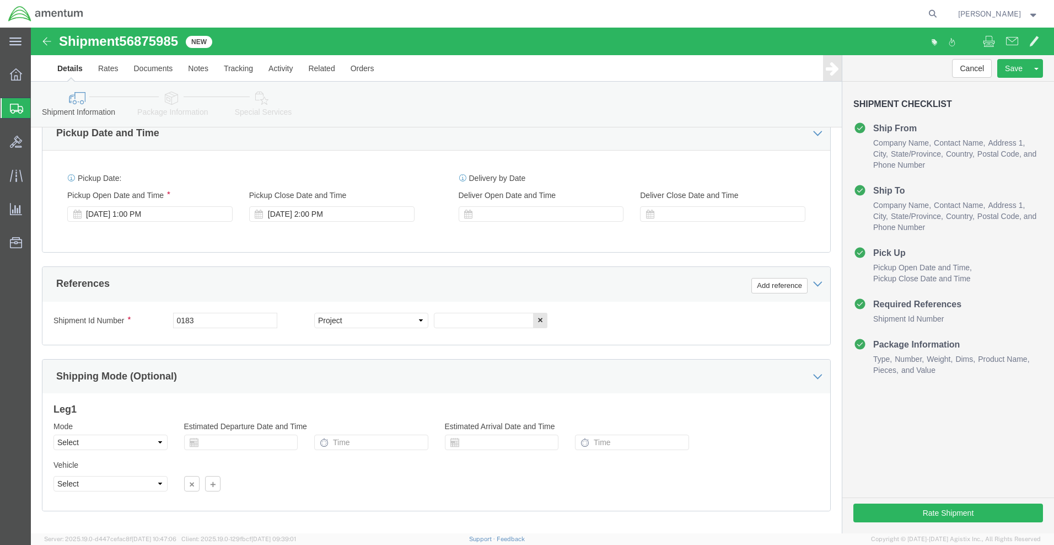
click at [420, 20] on div at bounding box center [517, 14] width 850 height 28
click at [1013, 13] on span "[PERSON_NAME]" at bounding box center [989, 14] width 63 height 12
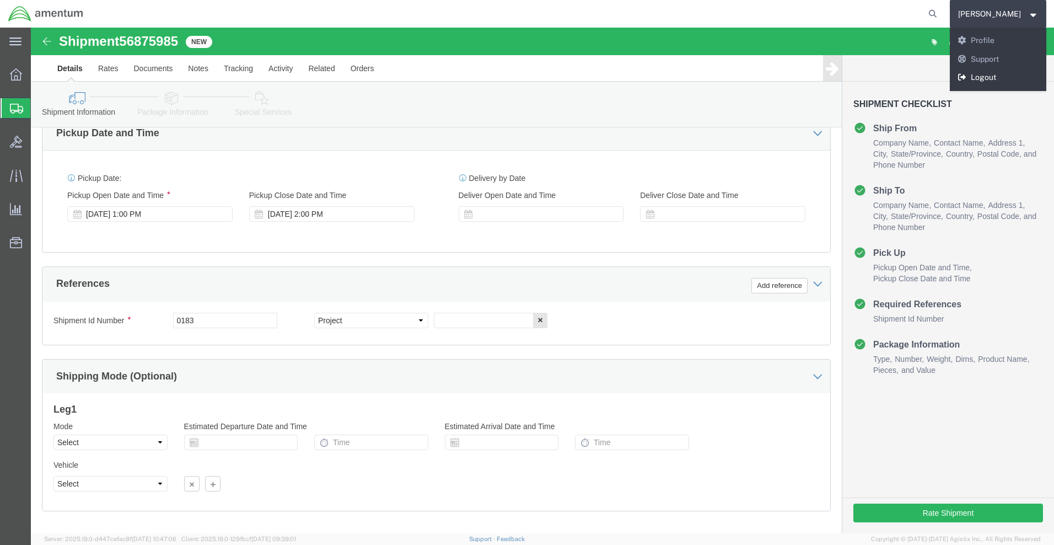
click at [1000, 76] on link "Logout" at bounding box center [998, 77] width 97 height 19
